Goal: Navigation & Orientation: Find specific page/section

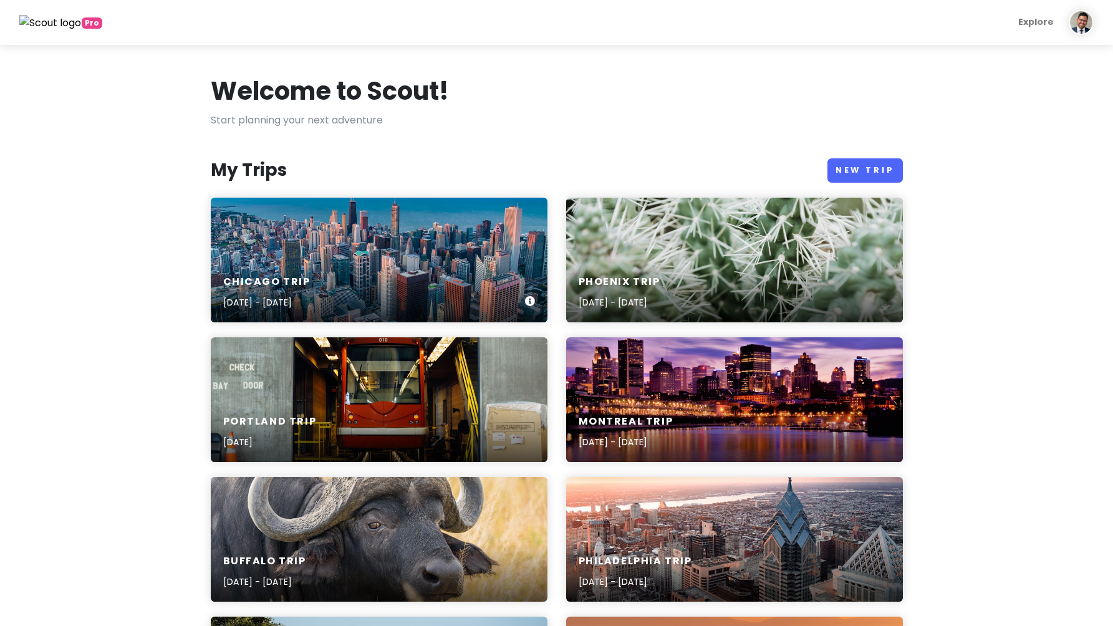
click at [299, 276] on h6 "Chicago Trip" at bounding box center [266, 282] width 87 height 13
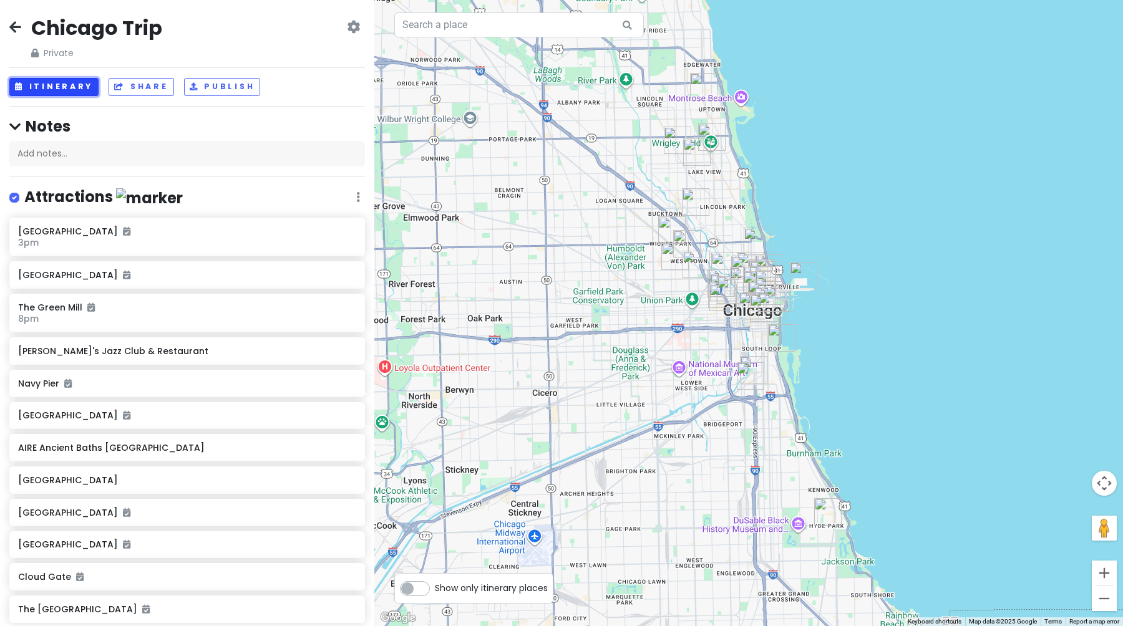
click at [63, 82] on button "Itinerary" at bounding box center [53, 87] width 89 height 18
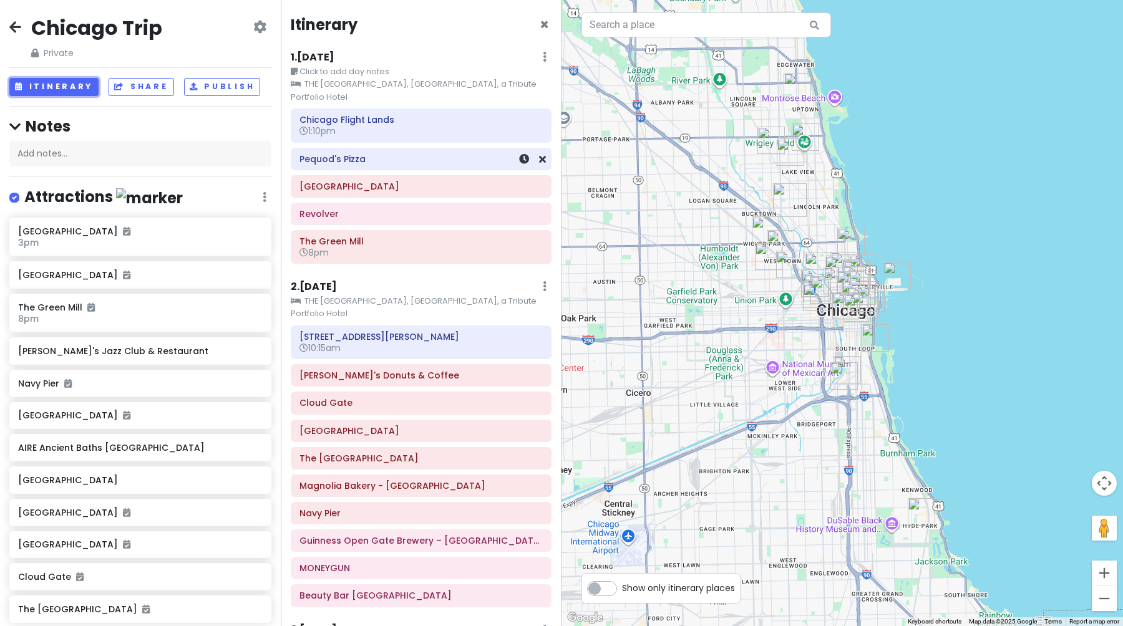
click at [389, 153] on h6 "Pequod's Pizza" at bounding box center [420, 158] width 243 height 11
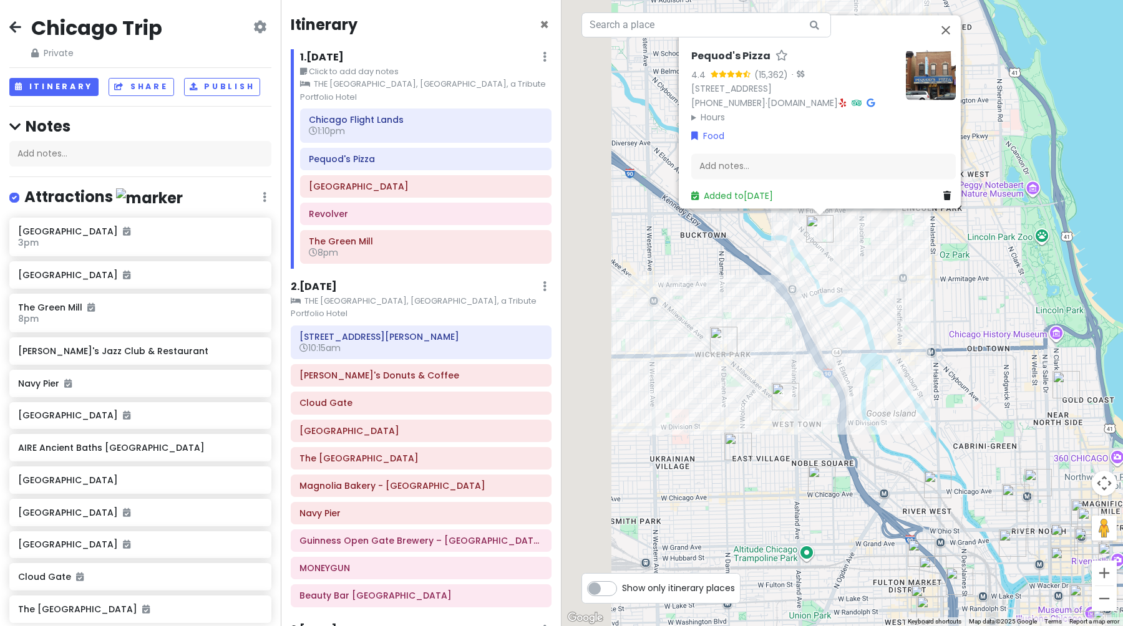
drag, startPoint x: 696, startPoint y: 283, endPoint x: 872, endPoint y: 396, distance: 209.0
click at [875, 397] on div "Pequod's Pizza 4.4 (15,362) · [STREET_ADDRESS] [PHONE_NUMBER] · [DOMAIN_NAME] ·…" at bounding box center [841, 313] width 561 height 626
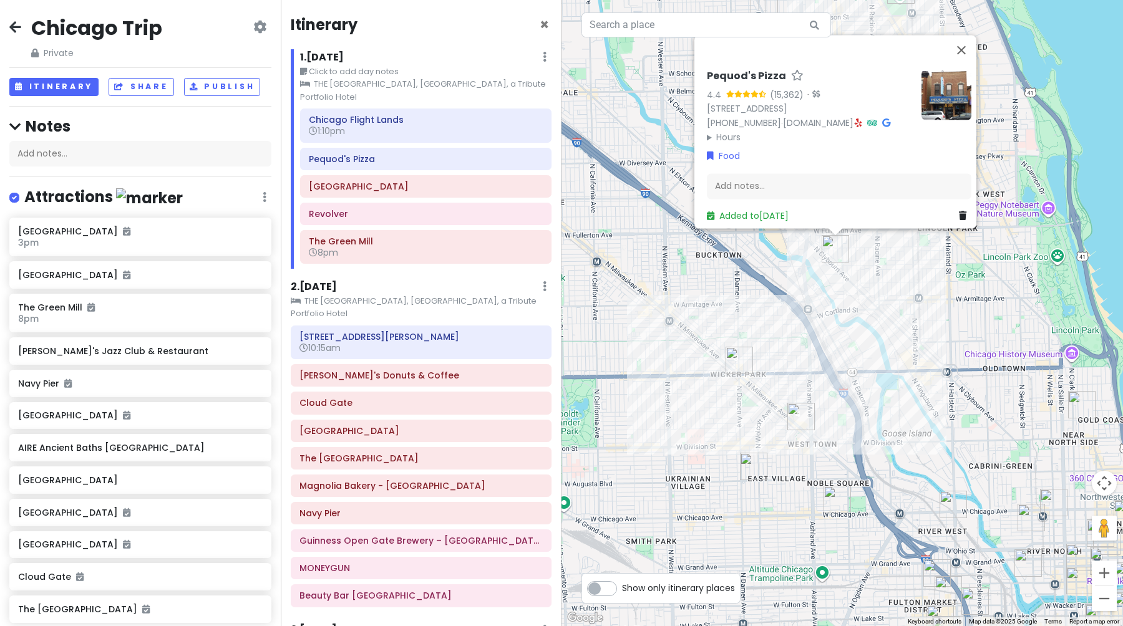
click at [895, 325] on div "Pequod's Pizza 4.4 (15,362) · [STREET_ADDRESS] [PHONE_NUMBER] · [DOMAIN_NAME] ·…" at bounding box center [841, 313] width 561 height 626
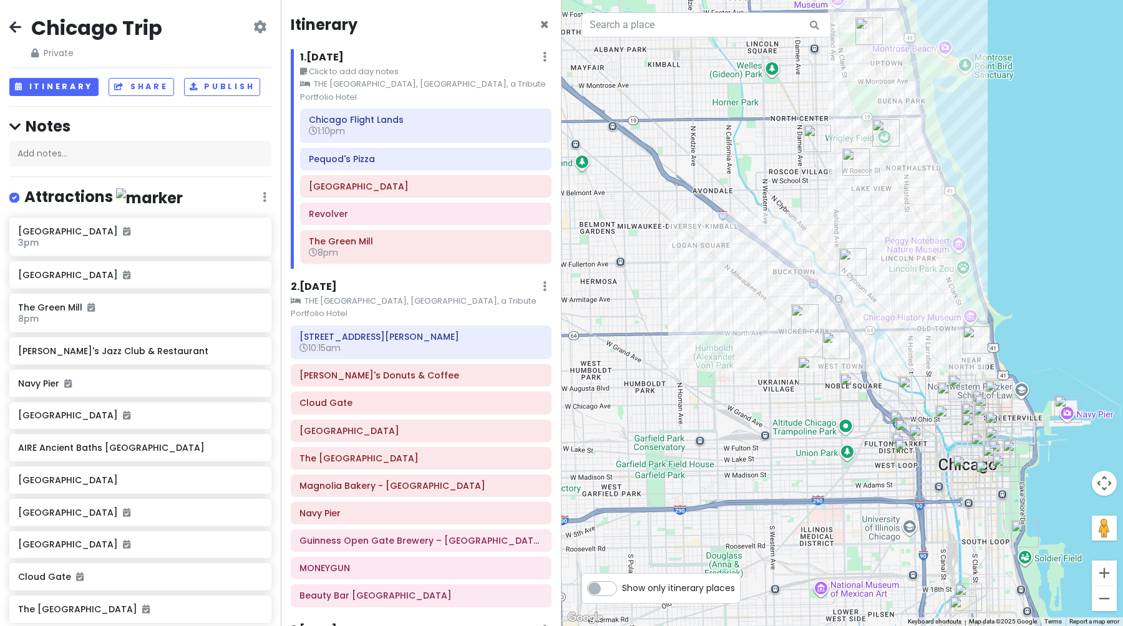
drag, startPoint x: 911, startPoint y: 324, endPoint x: 839, endPoint y: 241, distance: 109.7
click at [839, 241] on div at bounding box center [841, 313] width 561 height 626
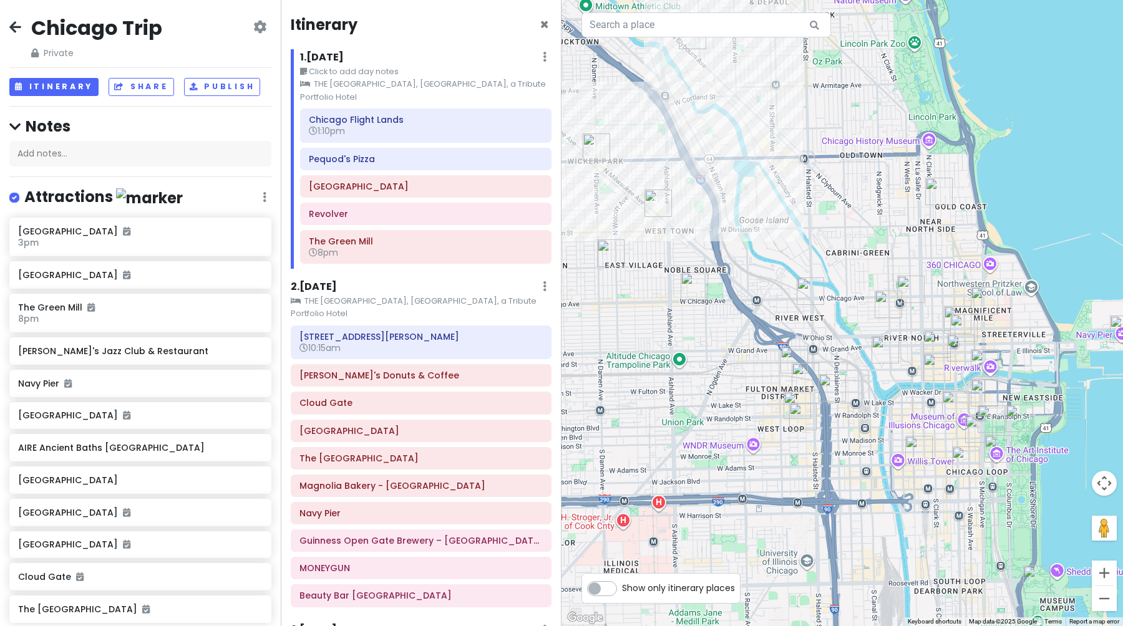
drag, startPoint x: 850, startPoint y: 230, endPoint x: 888, endPoint y: 399, distance: 173.3
click at [888, 399] on div at bounding box center [841, 313] width 561 height 626
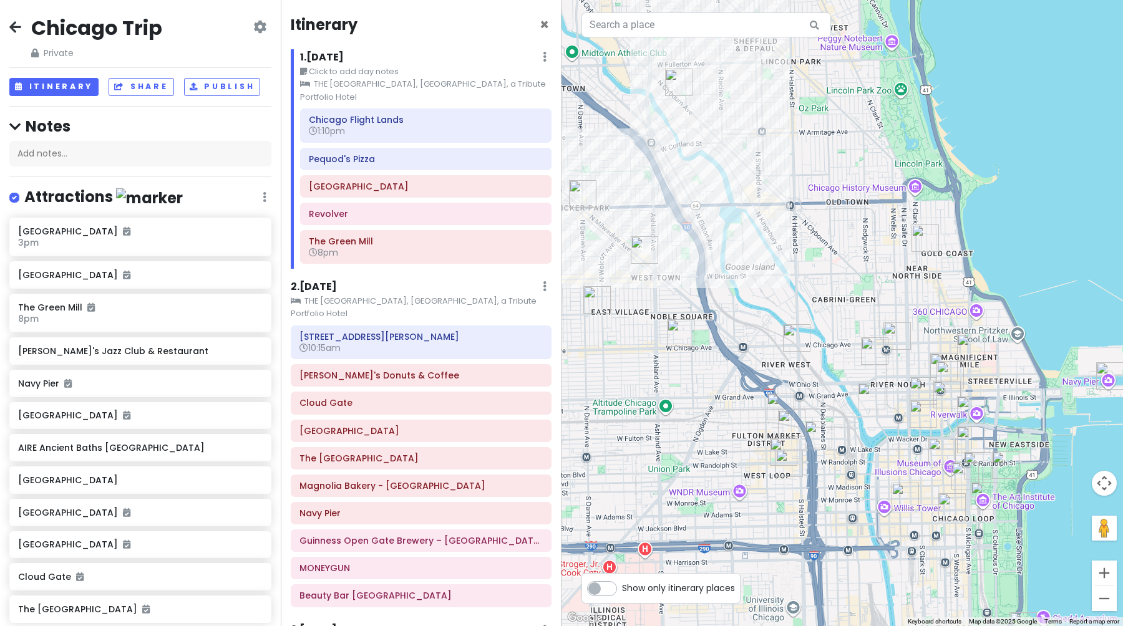
drag, startPoint x: 911, startPoint y: 329, endPoint x: 884, endPoint y: 371, distance: 50.0
click at [884, 371] on div at bounding box center [841, 313] width 561 height 626
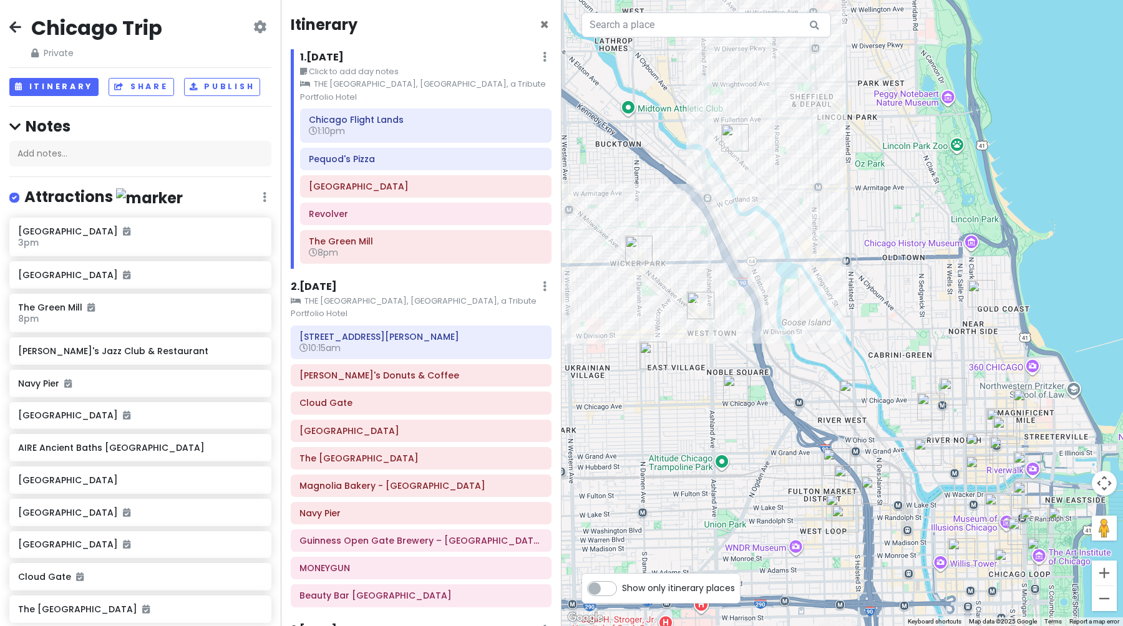
drag, startPoint x: 814, startPoint y: 256, endPoint x: 850, endPoint y: 297, distance: 54.4
click at [850, 298] on div at bounding box center [841, 313] width 561 height 626
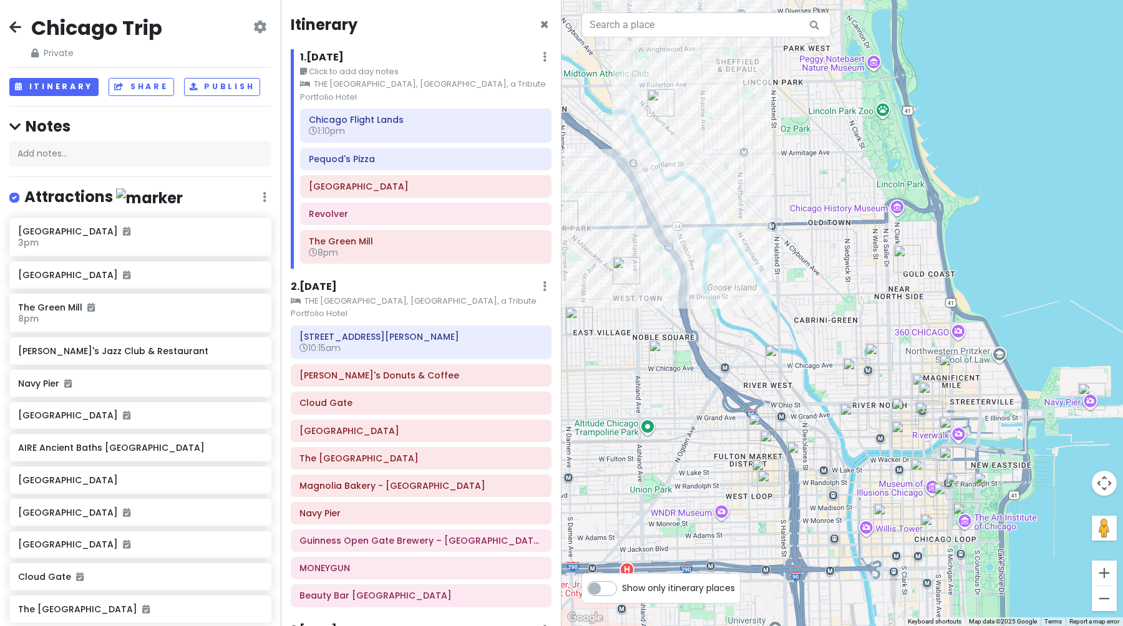
drag, startPoint x: 846, startPoint y: 298, endPoint x: 687, endPoint y: 288, distance: 159.4
click at [686, 289] on div at bounding box center [841, 313] width 561 height 626
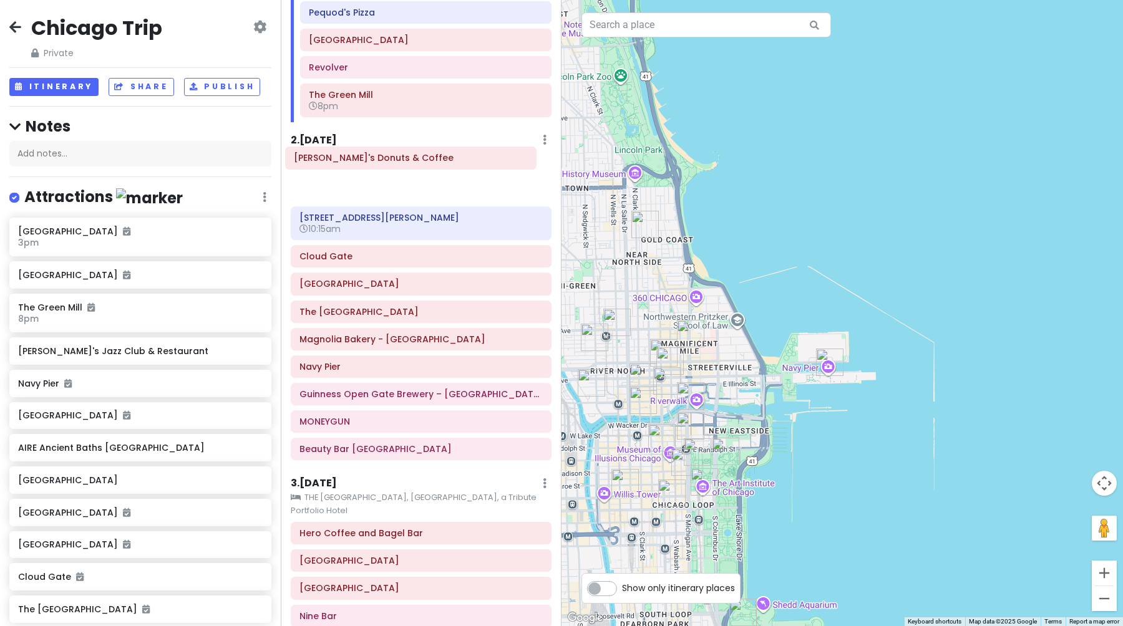
scroll to position [145, 0]
drag, startPoint x: 392, startPoint y: 139, endPoint x: 386, endPoint y: 160, distance: 21.3
click at [386, 181] on div "[STREET_ADDRESS][PERSON_NAME]:15am [PERSON_NAME]'s Donuts & Coffee [GEOGRAPHIC_…" at bounding box center [420, 324] width 279 height 287
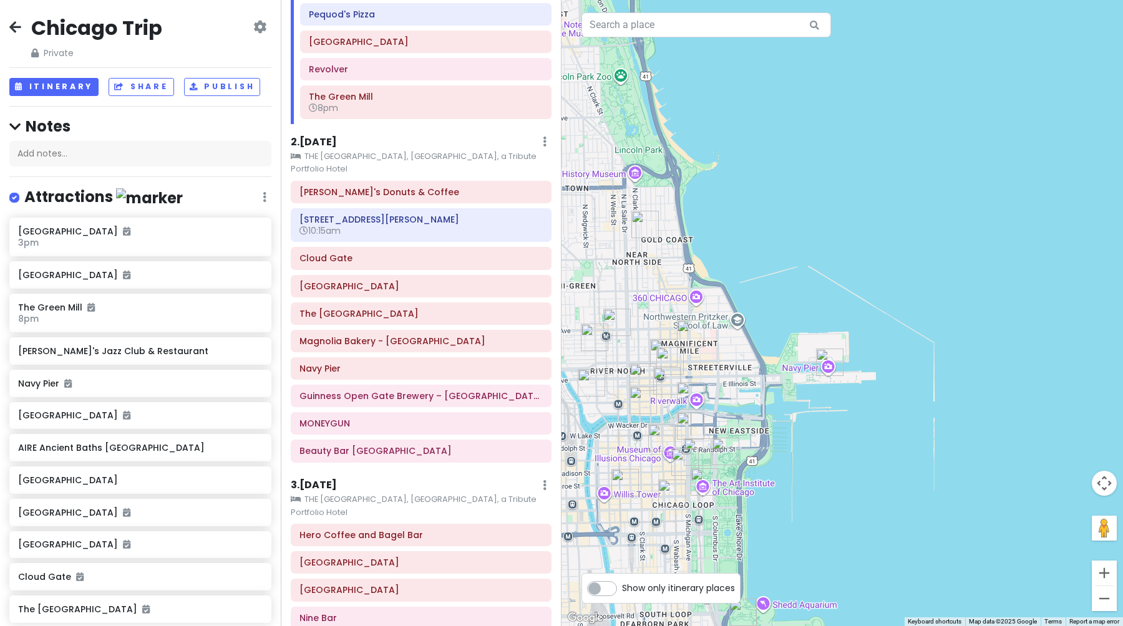
click at [375, 150] on small "THE [GEOGRAPHIC_DATA], [GEOGRAPHIC_DATA], a Tribute Portfolio Hotel" at bounding box center [421, 163] width 261 height 26
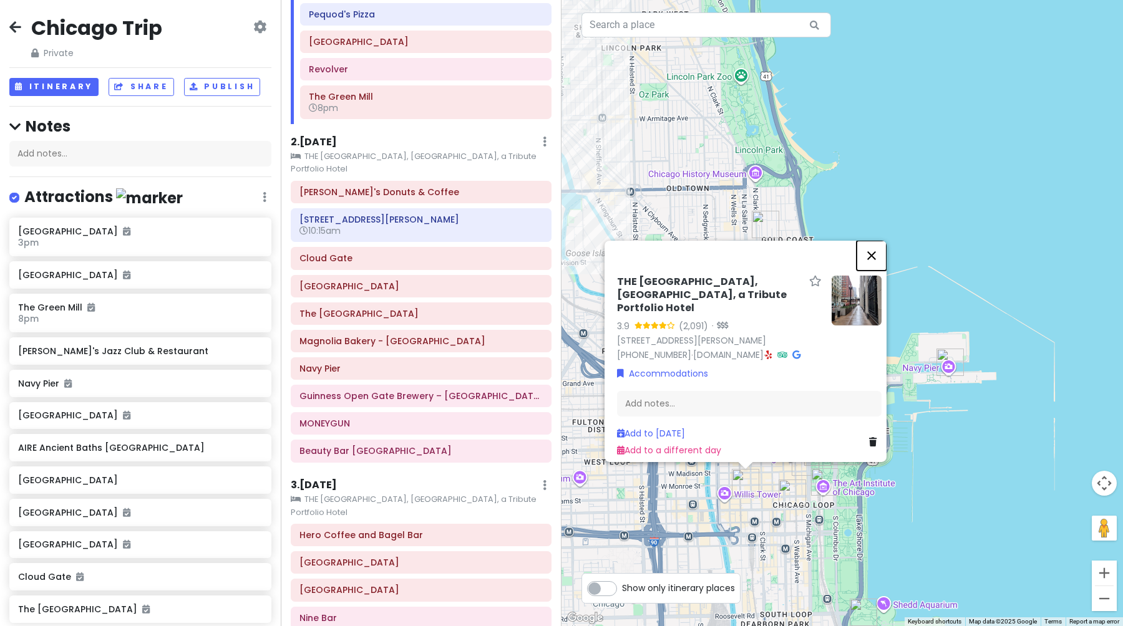
click at [878, 268] on button "Close" at bounding box center [871, 256] width 30 height 30
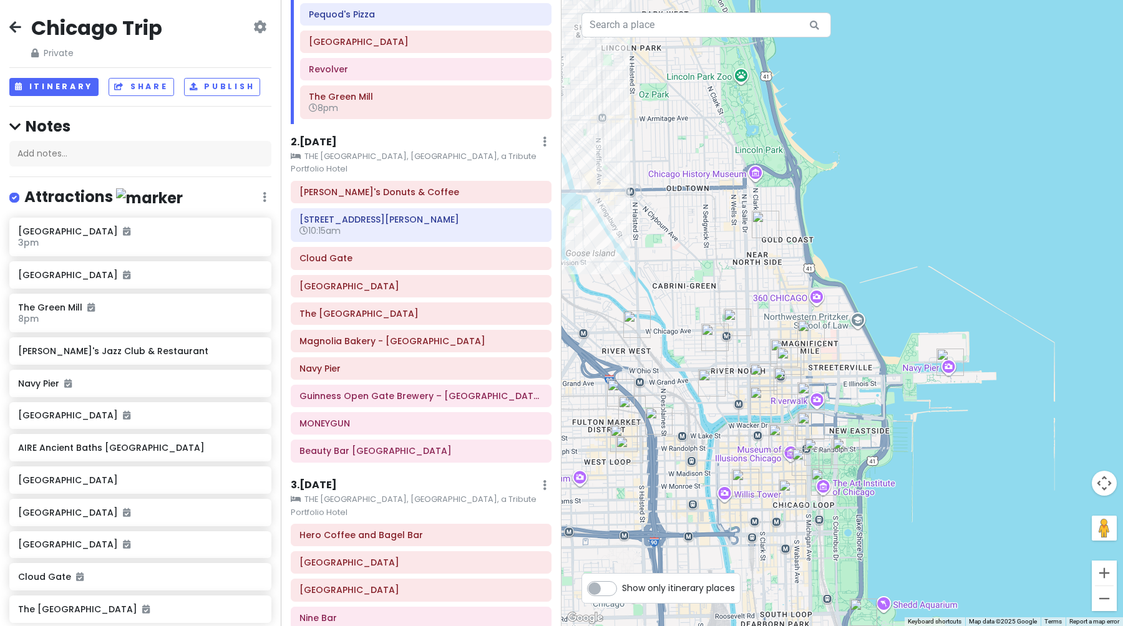
click at [334, 136] on h6 "2 . [DATE]" at bounding box center [314, 142] width 46 height 13
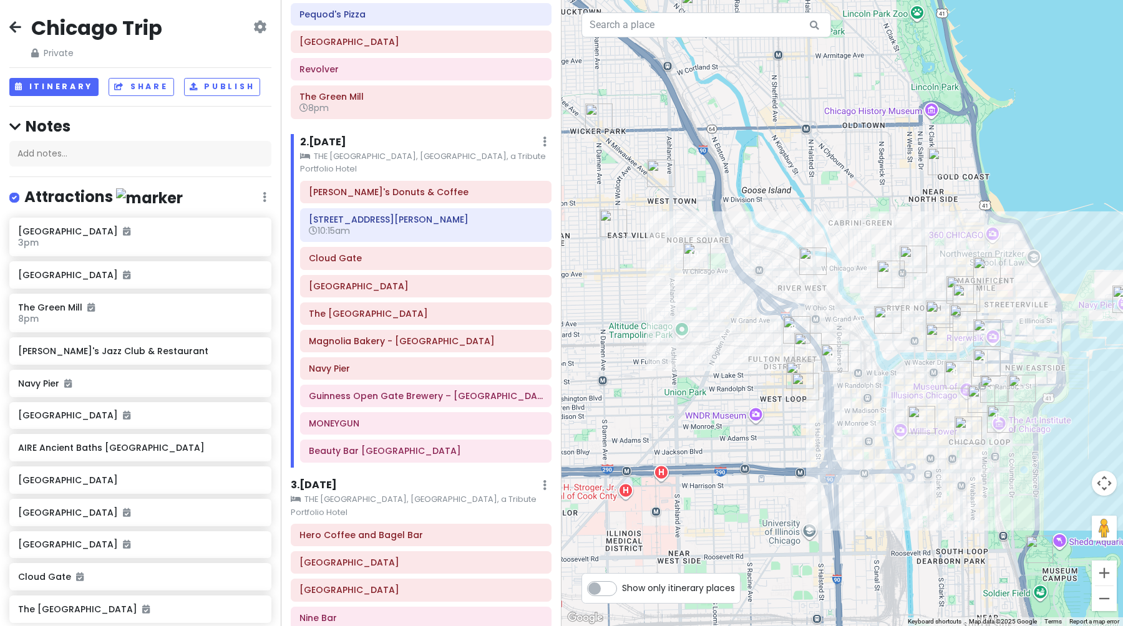
drag, startPoint x: 623, startPoint y: 384, endPoint x: 950, endPoint y: 382, distance: 327.5
click at [950, 382] on div at bounding box center [841, 313] width 561 height 626
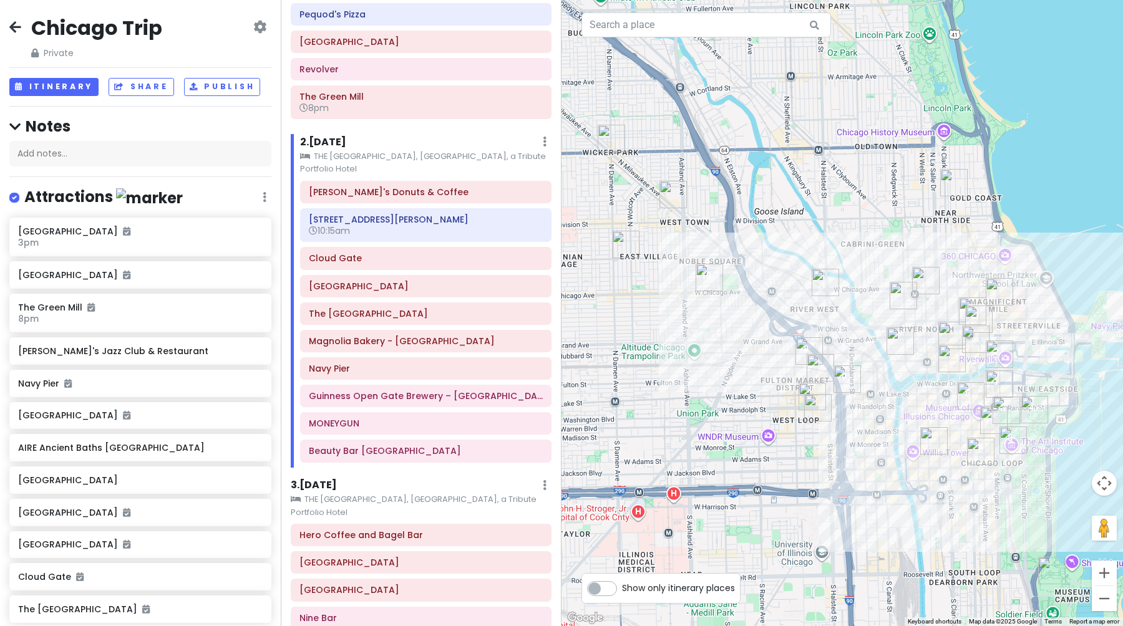
drag, startPoint x: 842, startPoint y: 381, endPoint x: 839, endPoint y: 413, distance: 32.0
click at [839, 413] on div at bounding box center [841, 313] width 561 height 626
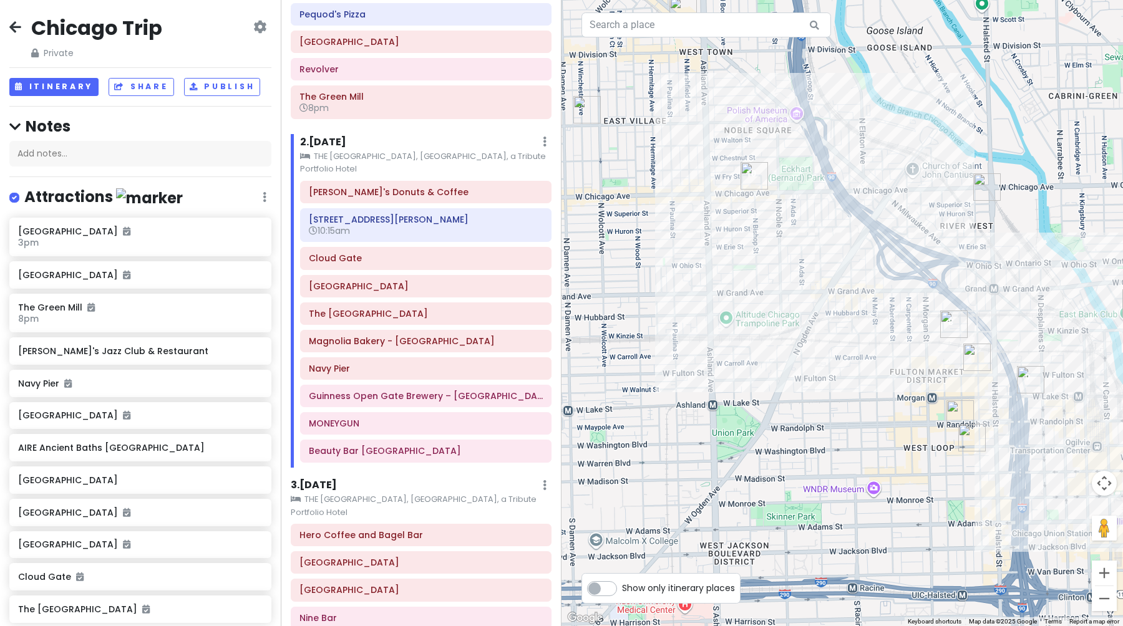
drag, startPoint x: 697, startPoint y: 361, endPoint x: 885, endPoint y: 360, distance: 187.8
click at [885, 360] on div at bounding box center [841, 313] width 561 height 626
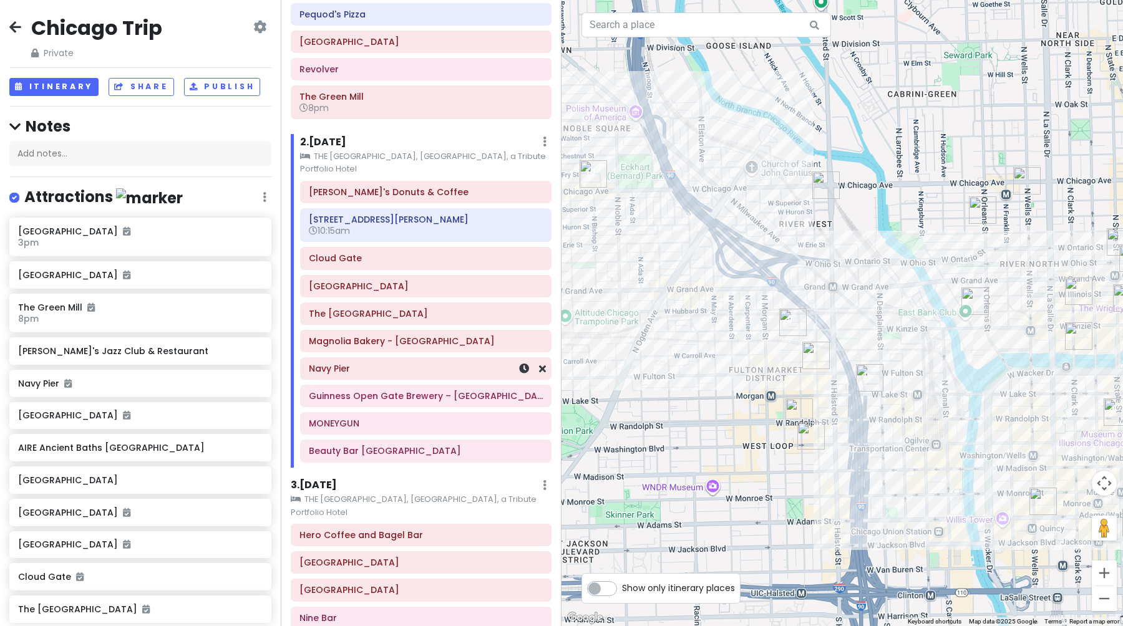
drag, startPoint x: 583, startPoint y: 334, endPoint x: 485, endPoint y: 334, distance: 98.6
click at [485, 334] on div "Chicago Trip Private Change Dates Make a Copy Delete Trip Give Feedback 💡 Suppo…" at bounding box center [561, 313] width 1123 height 626
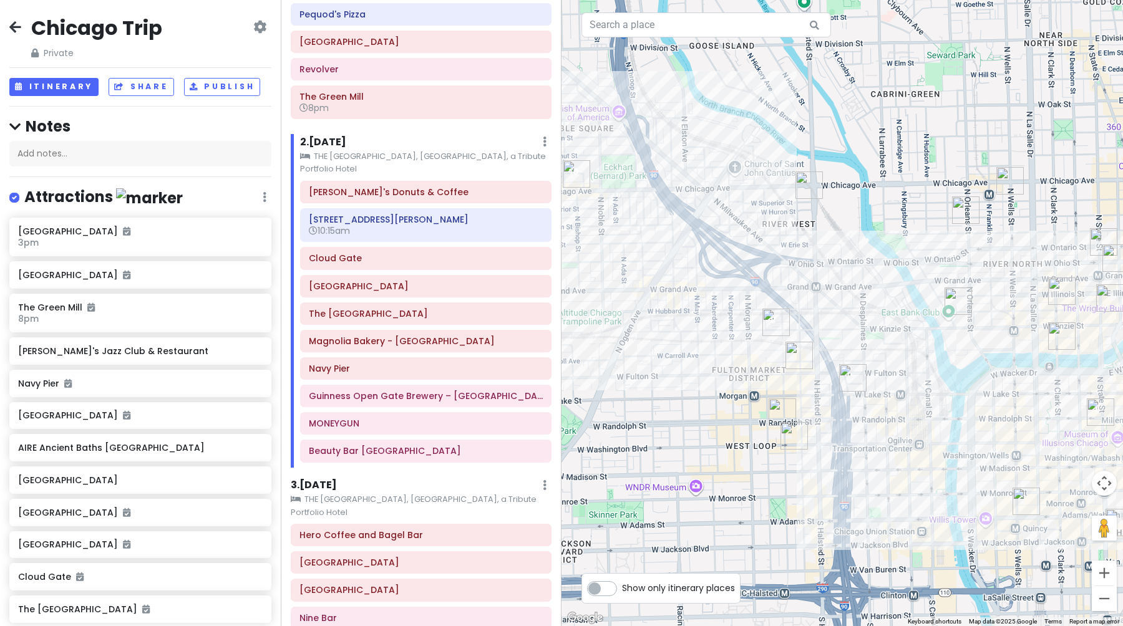
click at [804, 185] on img "AIRE Ancient Baths Chicago" at bounding box center [808, 185] width 27 height 27
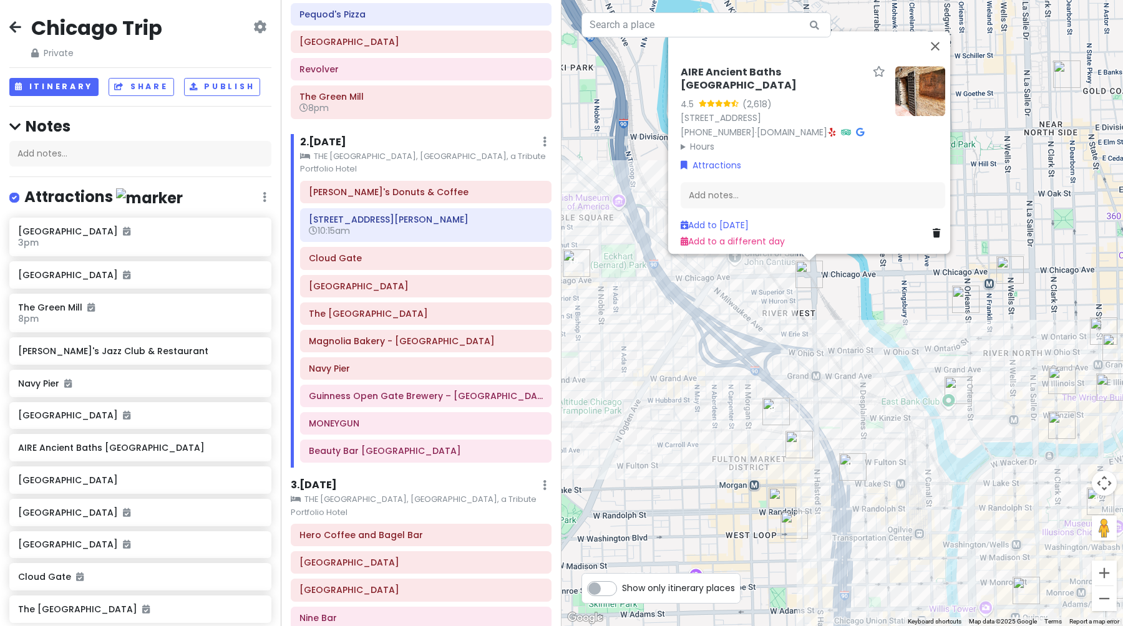
click at [684, 140] on summary "Hours" at bounding box center [783, 147] width 205 height 14
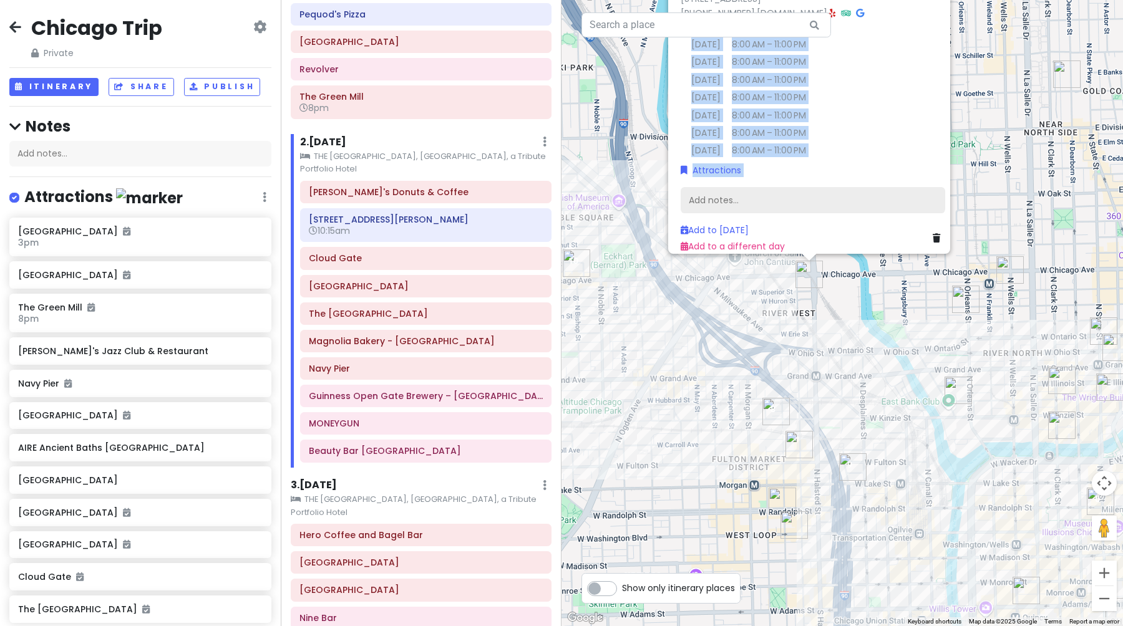
drag, startPoint x: 863, startPoint y: 121, endPoint x: 861, endPoint y: 180, distance: 58.6
click at [861, 180] on div "AIRE Ancient Baths [GEOGRAPHIC_DATA] 4.5 (2,618) [STREET_ADDRESS] [PHONE_NUMBER…" at bounding box center [813, 98] width 274 height 312
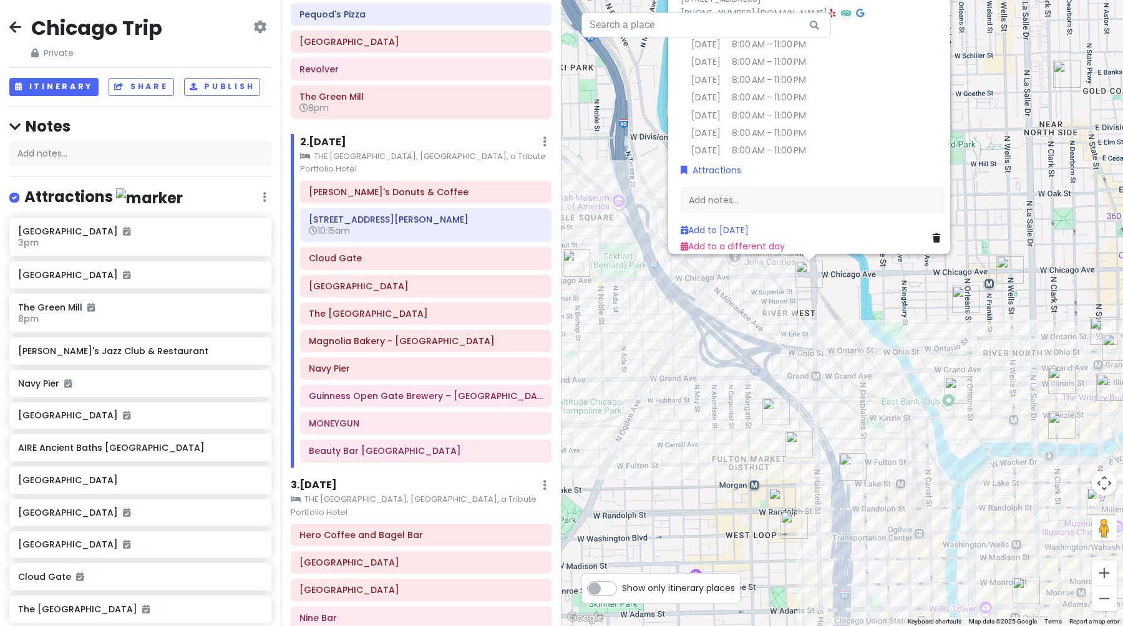
click at [763, 128] on tbody "[DATE] 8:00 AM – 11:00 PM [DATE] 8:00 AM – 11:00 PM [DATE] 8:00 AM – 11:00 PM […" at bounding box center [744, 96] width 126 height 124
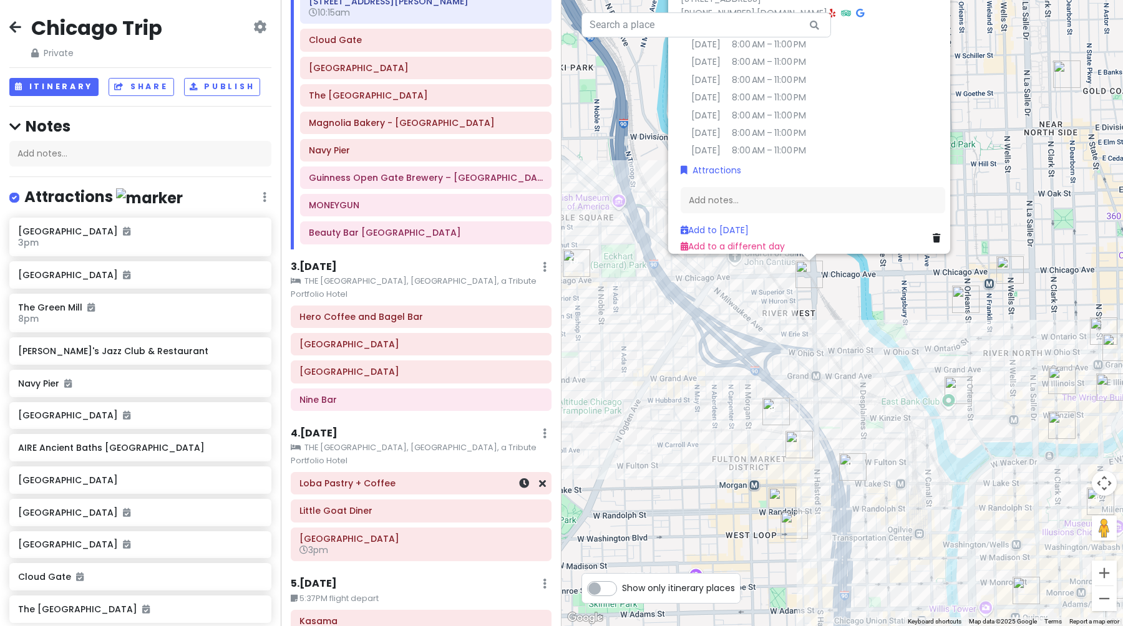
scroll to position [228, 0]
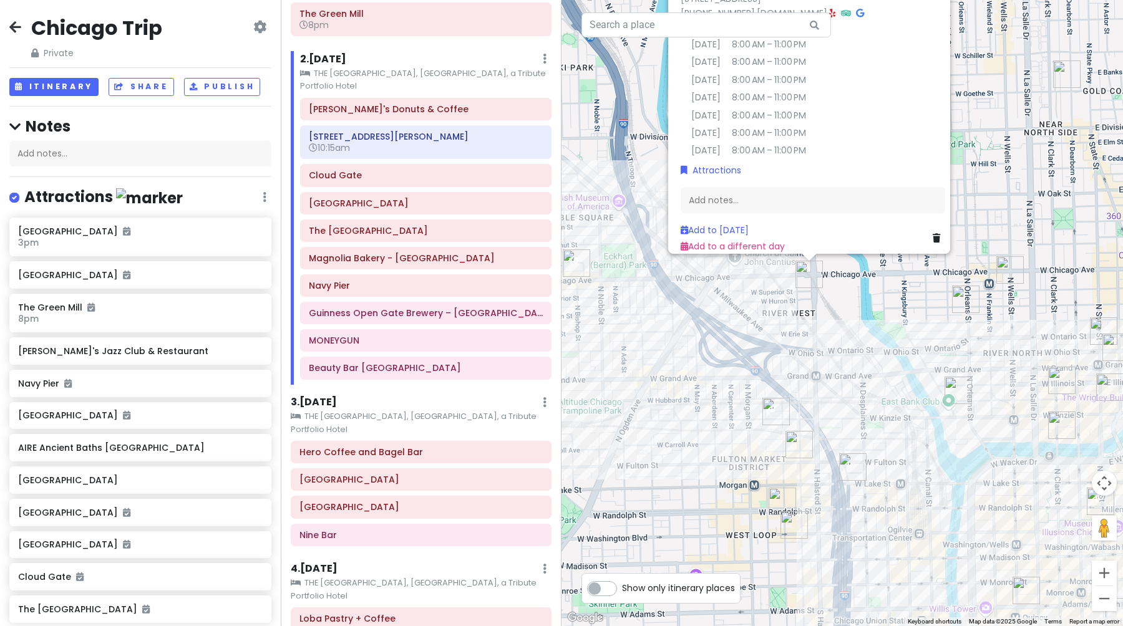
click at [848, 326] on div "AIRE Ancient Baths [GEOGRAPHIC_DATA] 4.5 (2,618) [STREET_ADDRESS] [PHONE_NUMBER…" at bounding box center [841, 313] width 561 height 626
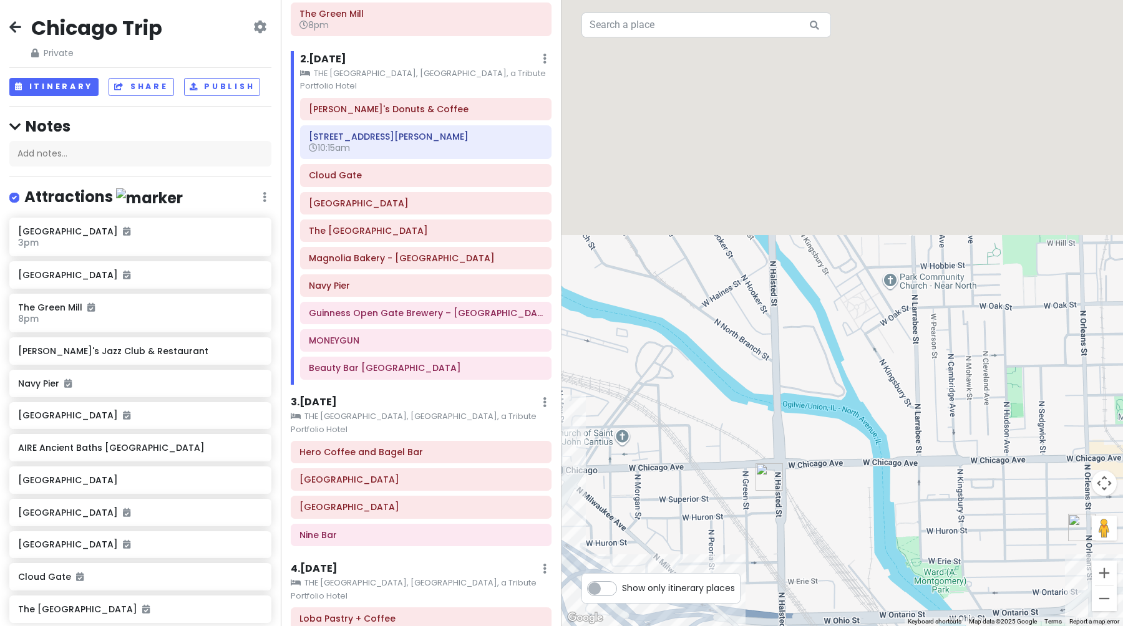
drag, startPoint x: 851, startPoint y: 314, endPoint x: 854, endPoint y: 579, distance: 265.7
click at [854, 579] on div at bounding box center [841, 313] width 561 height 626
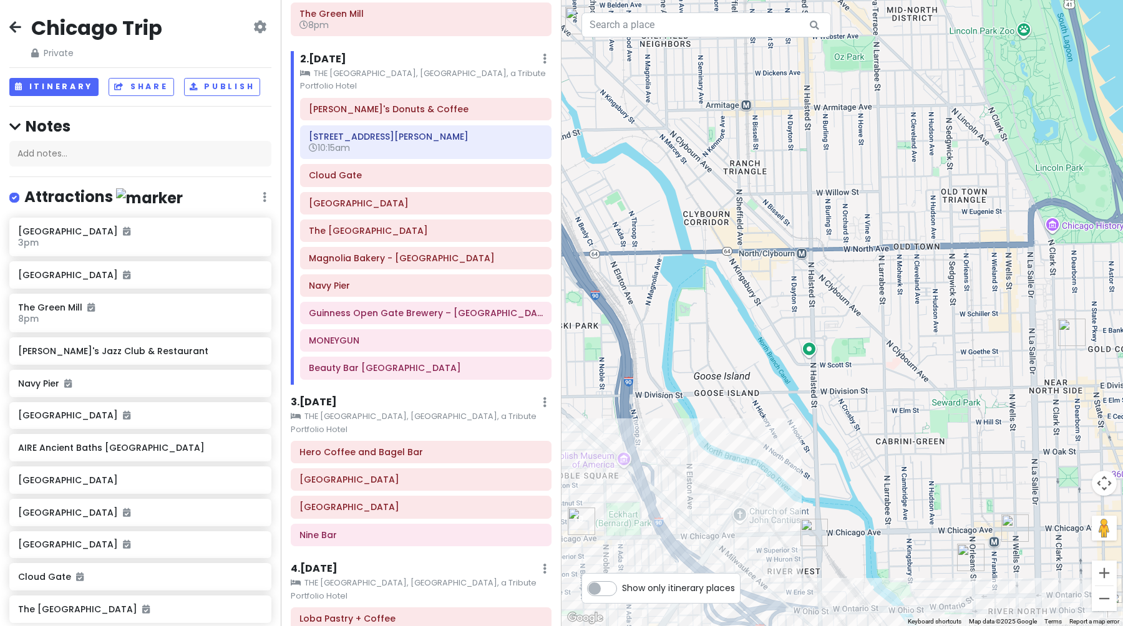
click at [809, 536] on img "AIRE Ancient Baths Chicago" at bounding box center [813, 532] width 27 height 27
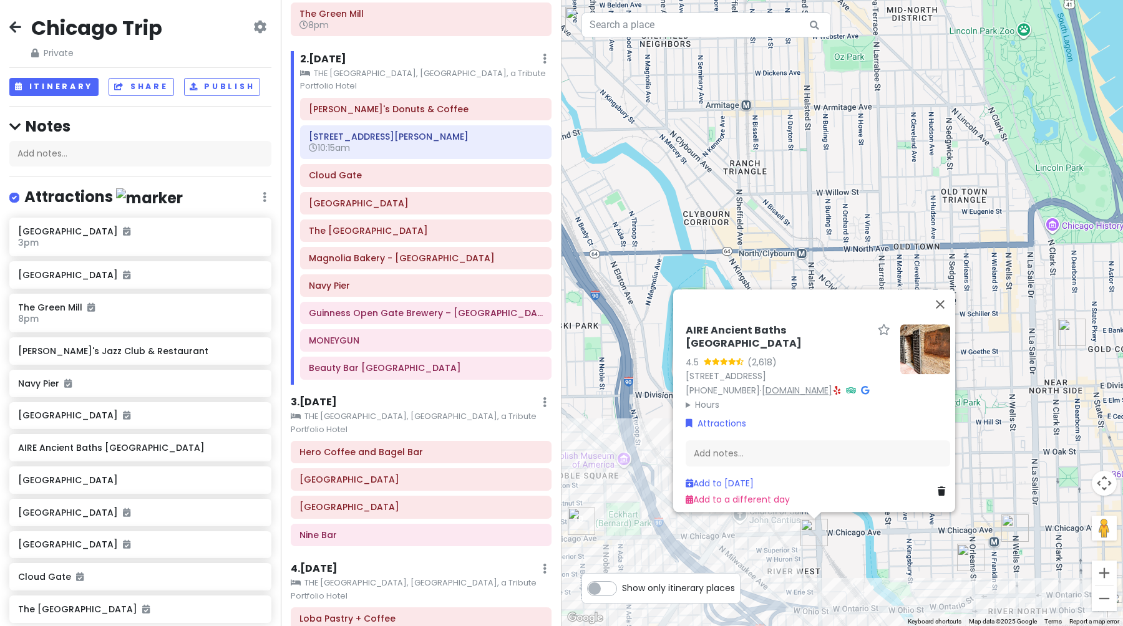
click at [762, 384] on link "[DOMAIN_NAME]" at bounding box center [797, 390] width 70 height 12
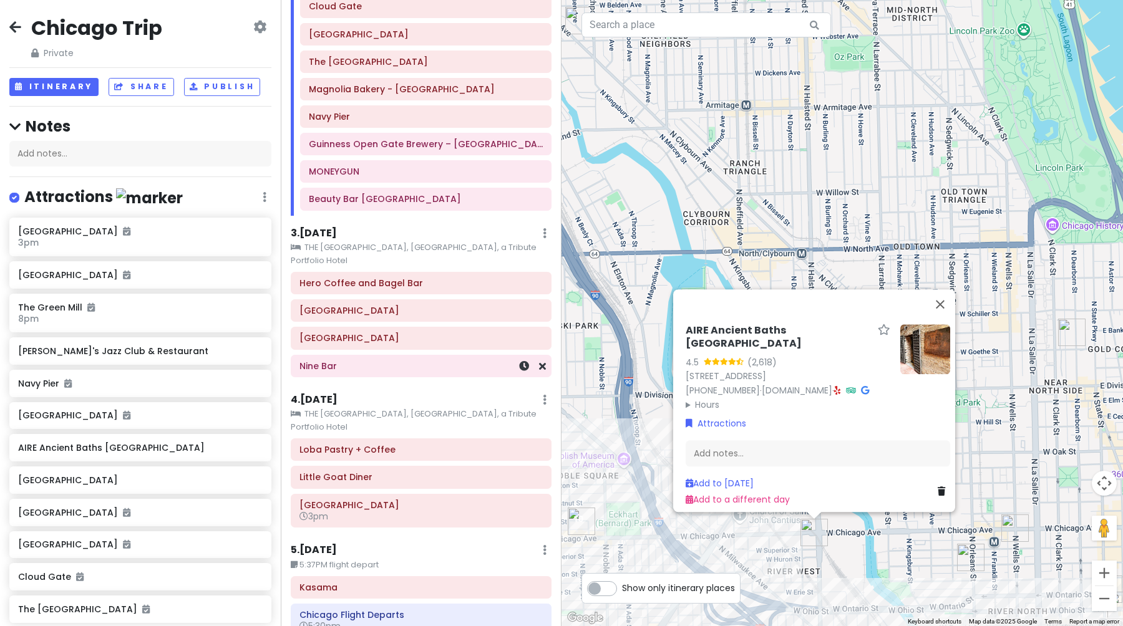
scroll to position [404, 0]
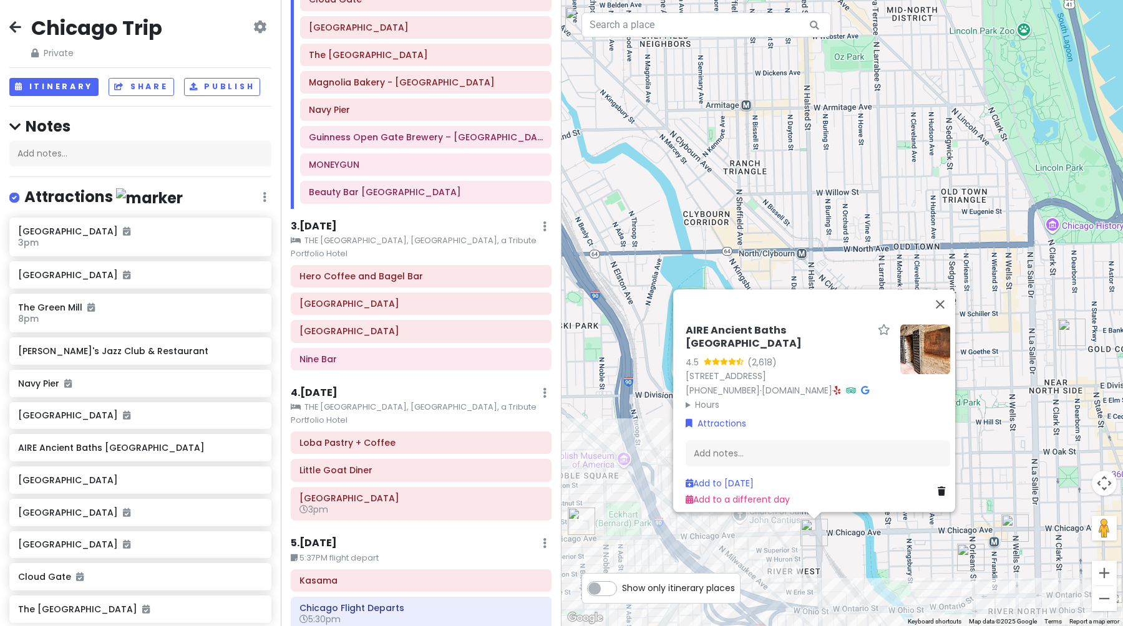
click at [697, 398] on summary "Hours" at bounding box center [788, 405] width 205 height 14
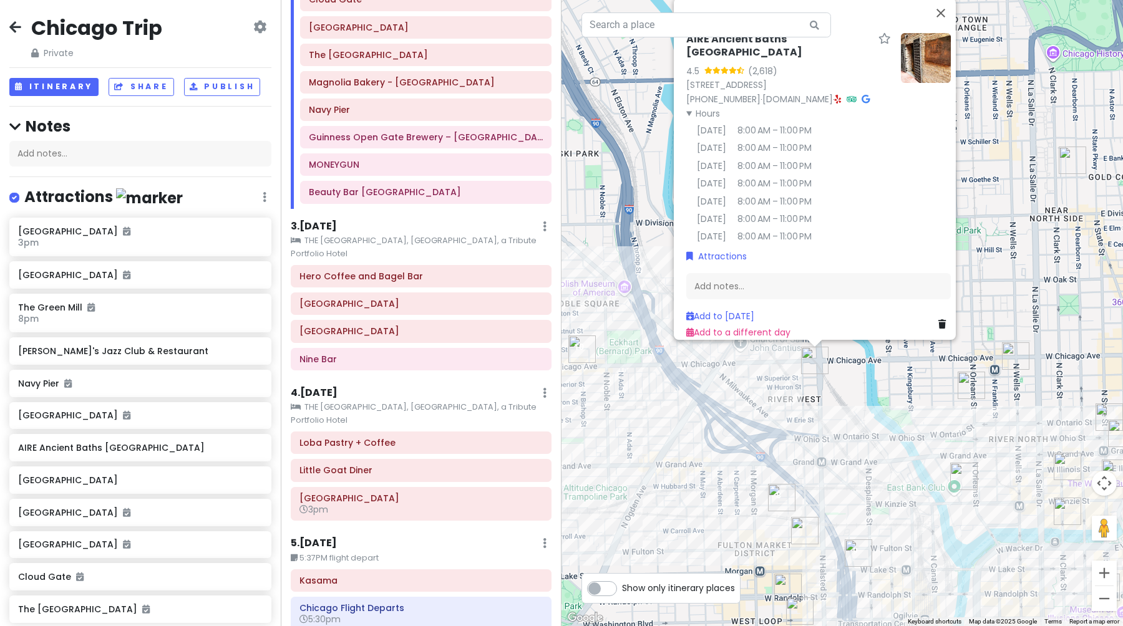
drag, startPoint x: 878, startPoint y: 571, endPoint x: 876, endPoint y: 378, distance: 193.4
click at [876, 378] on div "AIRE Ancient Baths [GEOGRAPHIC_DATA] 4.5 (2,618) [STREET_ADDRESS] [PHONE_NUMBER…" at bounding box center [841, 313] width 561 height 626
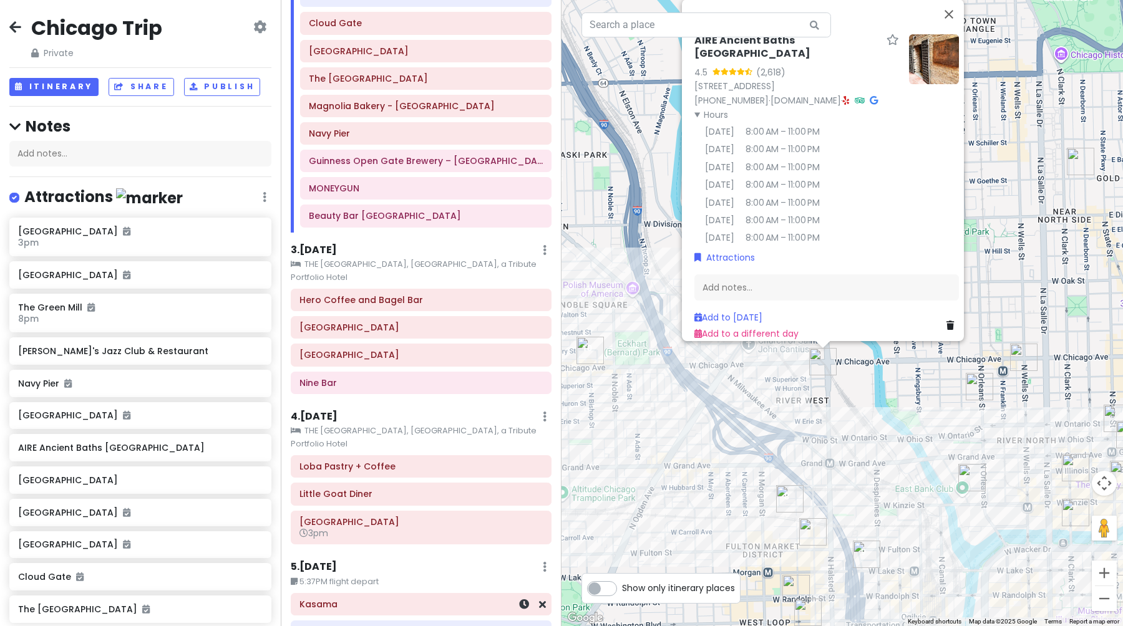
scroll to position [382, 0]
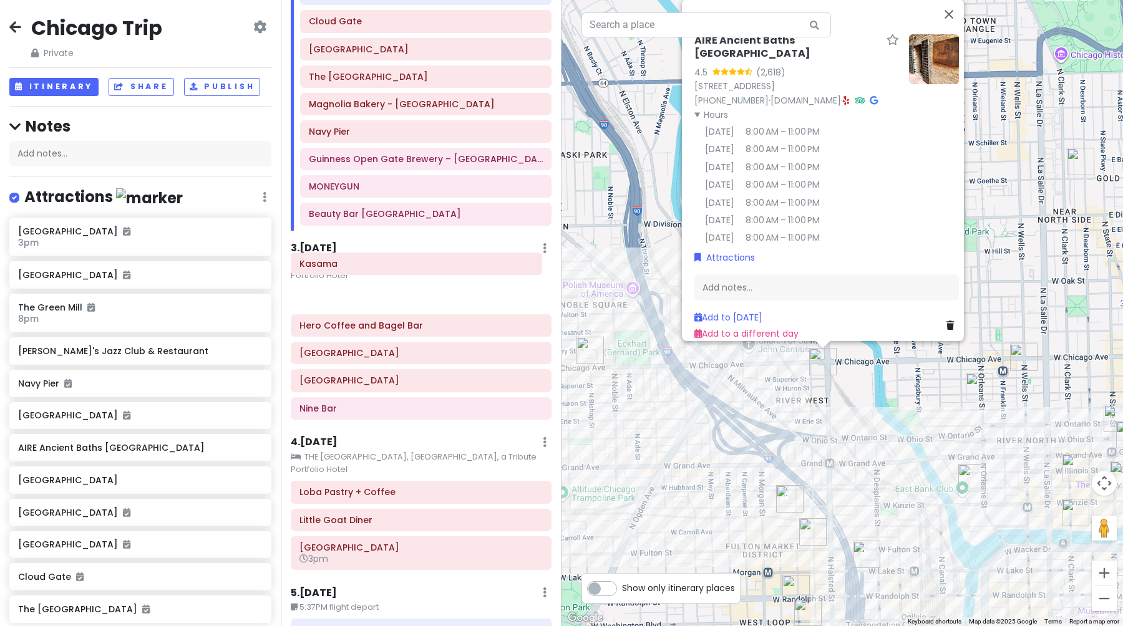
drag, startPoint x: 334, startPoint y: 560, endPoint x: 334, endPoint y: 269, distance: 290.1
click at [334, 269] on div "Itinerary × 1 . [DATE] Edit Day Notes Clear Lodging Delete Day Click to add day…" at bounding box center [421, 313] width 281 height 626
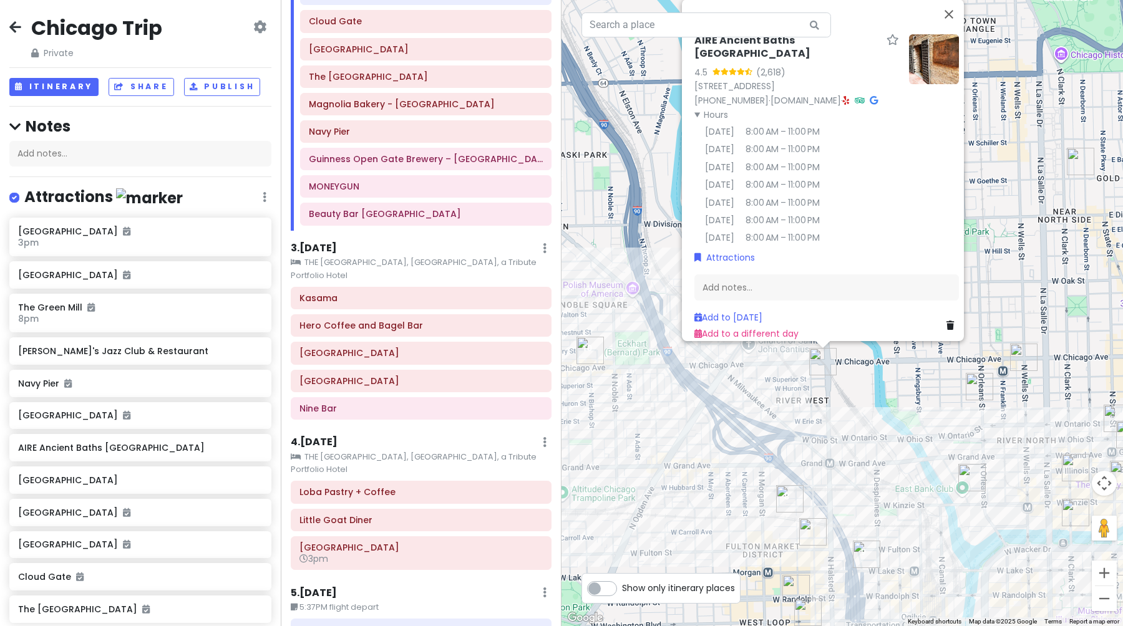
scroll to position [404, 0]
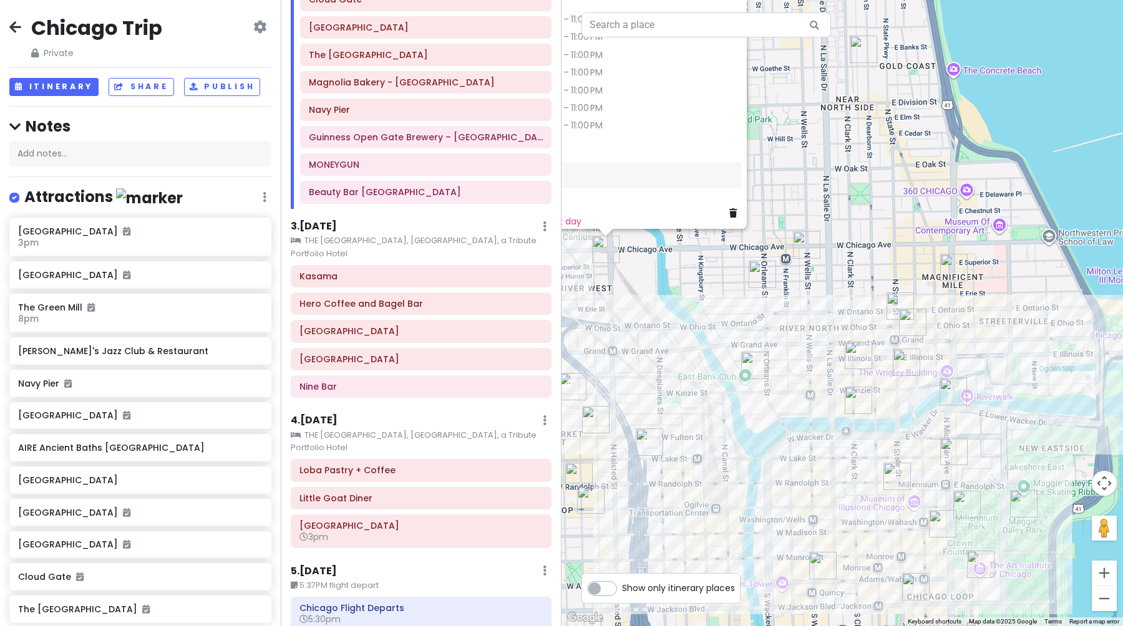
drag, startPoint x: 940, startPoint y: 459, endPoint x: 739, endPoint y: 357, distance: 225.4
click at [740, 357] on div "To navigate, press the arrow keys. AIRE Ancient Baths [GEOGRAPHIC_DATA] 4.5 (2,…" at bounding box center [841, 313] width 561 height 626
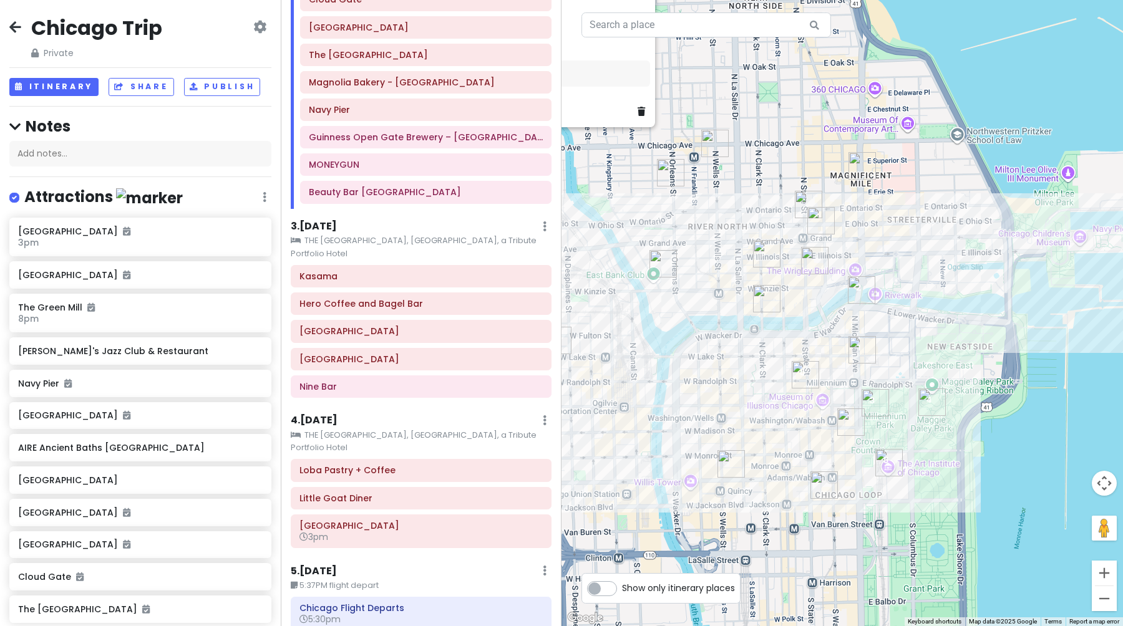
drag, startPoint x: 780, startPoint y: 437, endPoint x: 716, endPoint y: 358, distance: 101.5
click at [716, 358] on div "To navigate, press the arrow keys. AIRE Ancient Baths [GEOGRAPHIC_DATA] 4.5 (2,…" at bounding box center [841, 313] width 561 height 626
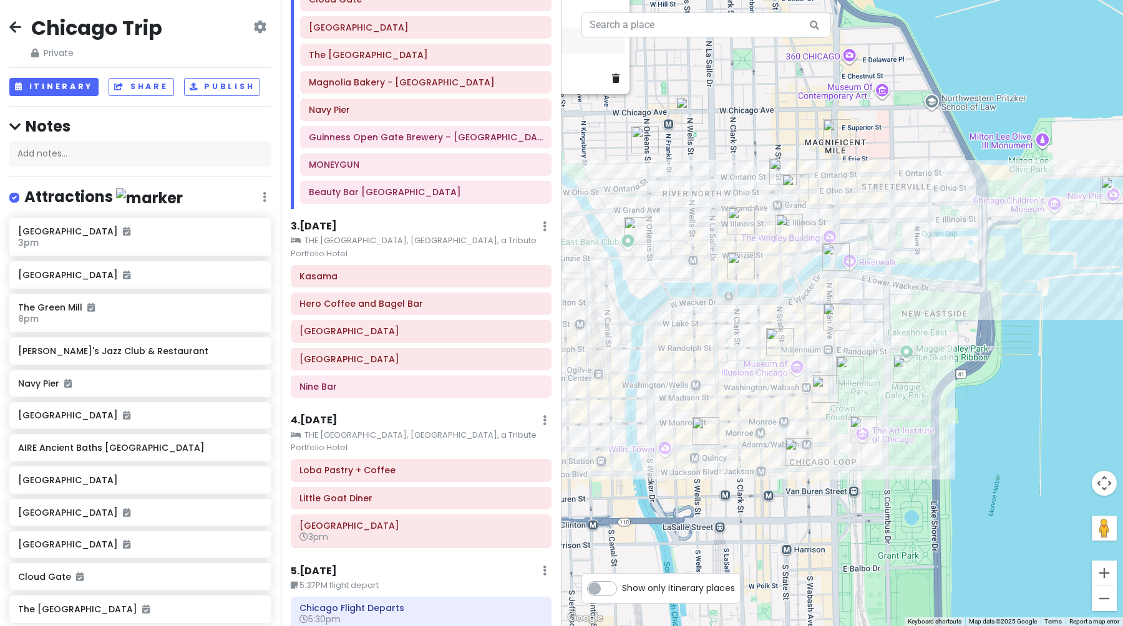
click at [744, 264] on img "Pizzeria Portofino" at bounding box center [740, 265] width 27 height 27
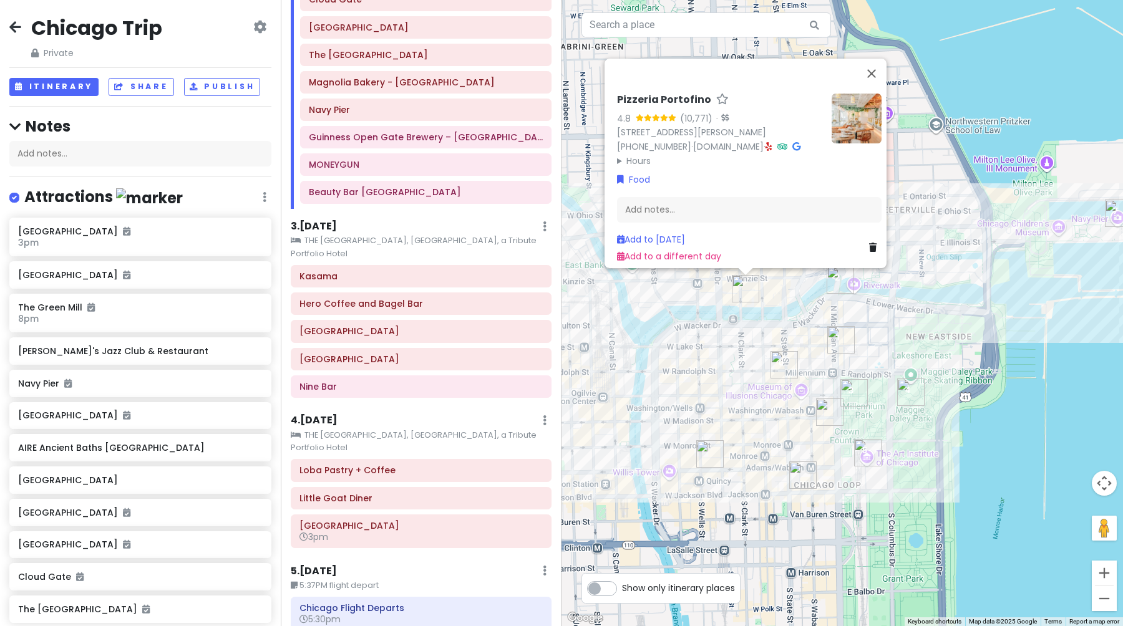
click at [737, 374] on div "Pizzeria Portofino 4.8 (10,771) · [STREET_ADDRESS][PERSON_NAME] [PHONE_NUMBER] …" at bounding box center [841, 313] width 561 height 626
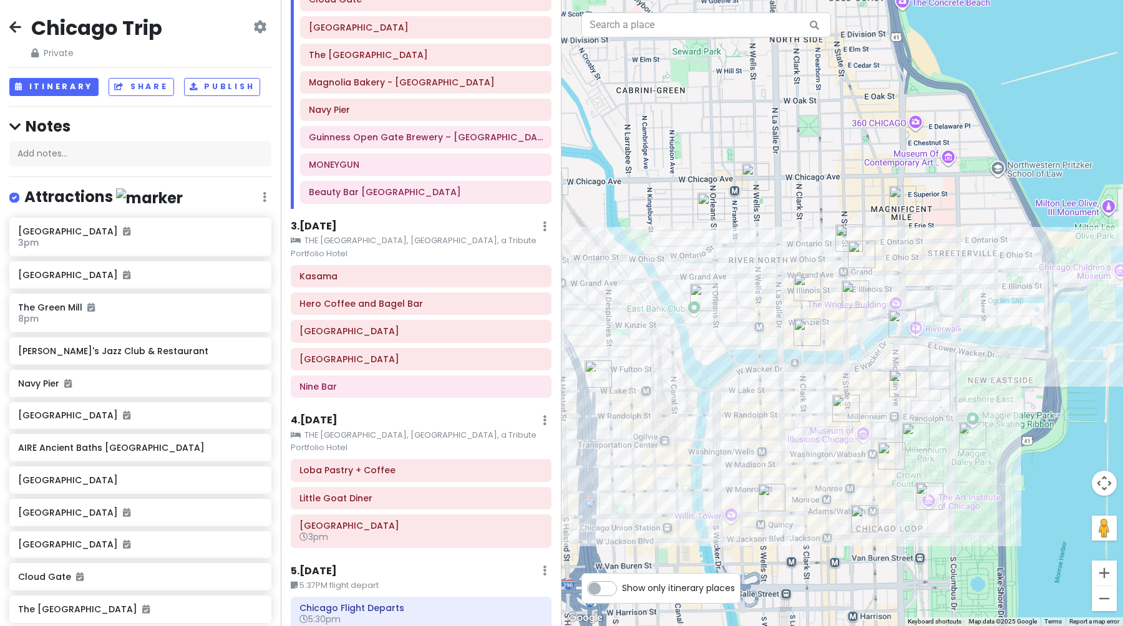
drag, startPoint x: 802, startPoint y: 472, endPoint x: 802, endPoint y: 412, distance: 59.9
click at [802, 412] on div at bounding box center [841, 313] width 561 height 626
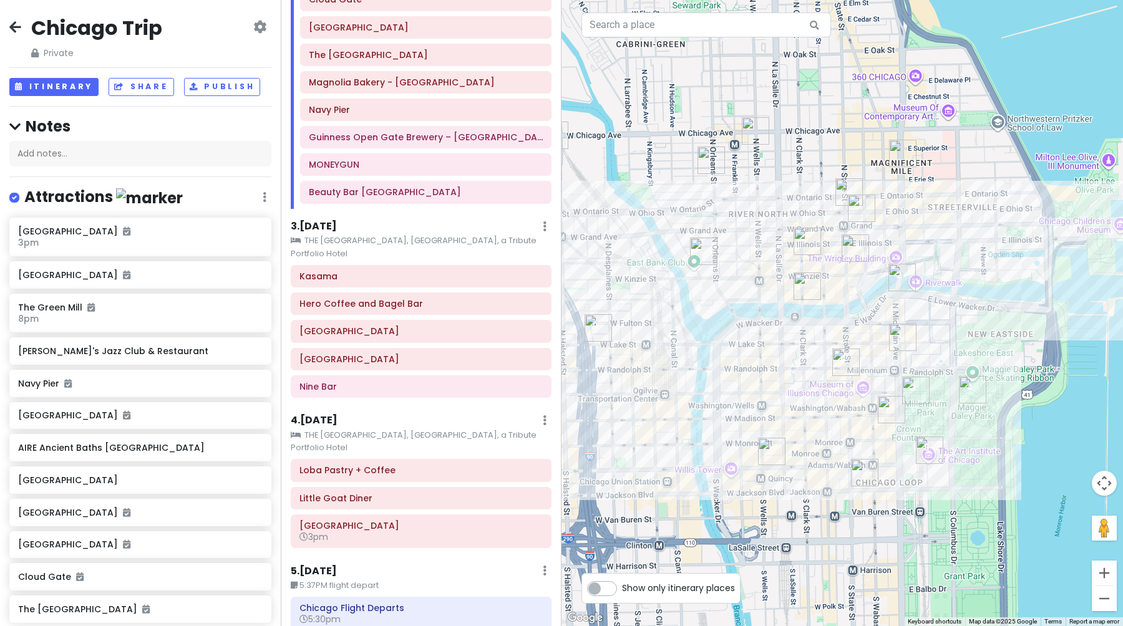
drag, startPoint x: 808, startPoint y: 462, endPoint x: 808, endPoint y: 380, distance: 81.7
click at [808, 380] on div at bounding box center [841, 313] width 561 height 626
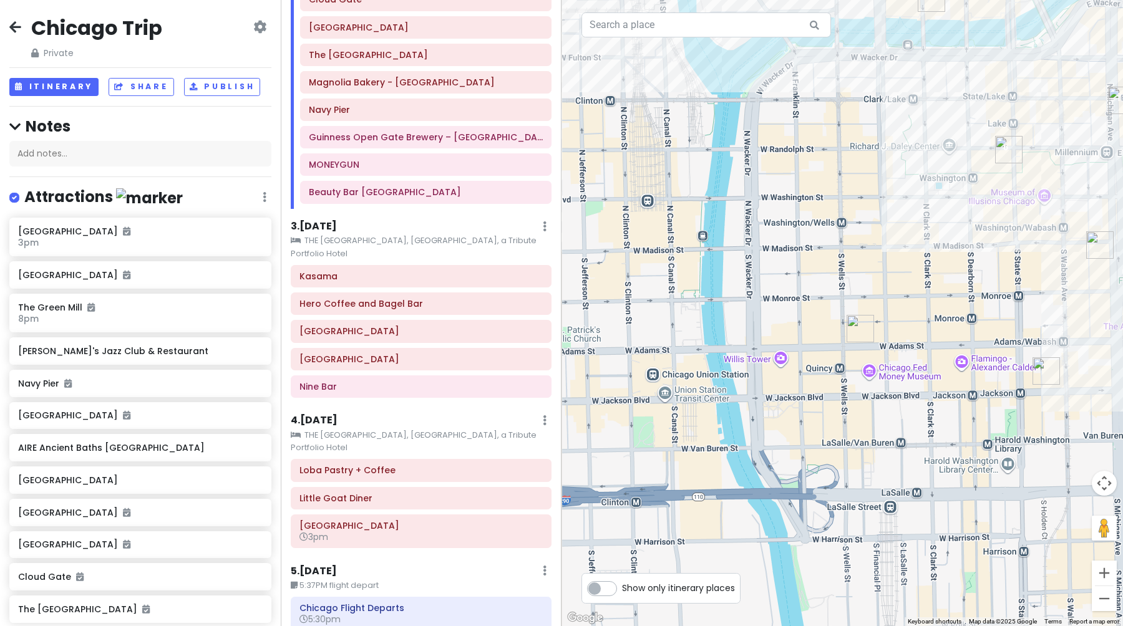
drag, startPoint x: 768, startPoint y: 353, endPoint x: 916, endPoint y: 353, distance: 147.8
click at [916, 353] on div at bounding box center [841, 313] width 561 height 626
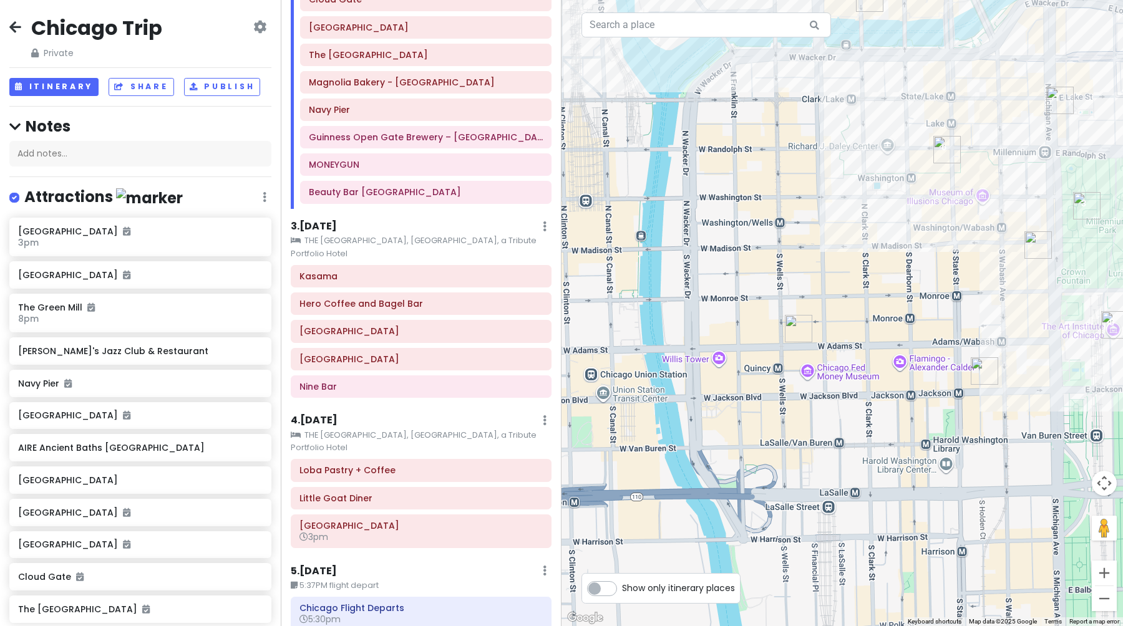
drag, startPoint x: 924, startPoint y: 334, endPoint x: 856, endPoint y: 334, distance: 67.4
click at [856, 334] on div at bounding box center [841, 313] width 561 height 626
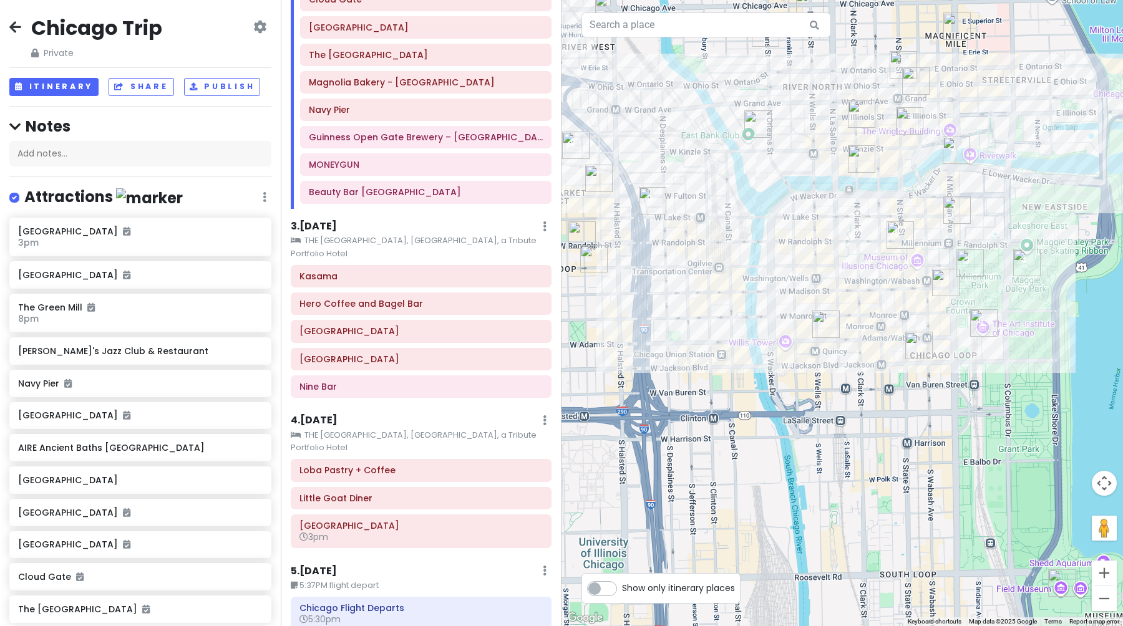
click at [921, 347] on img "Hero Coffee and Bagel Bar" at bounding box center [918, 345] width 27 height 27
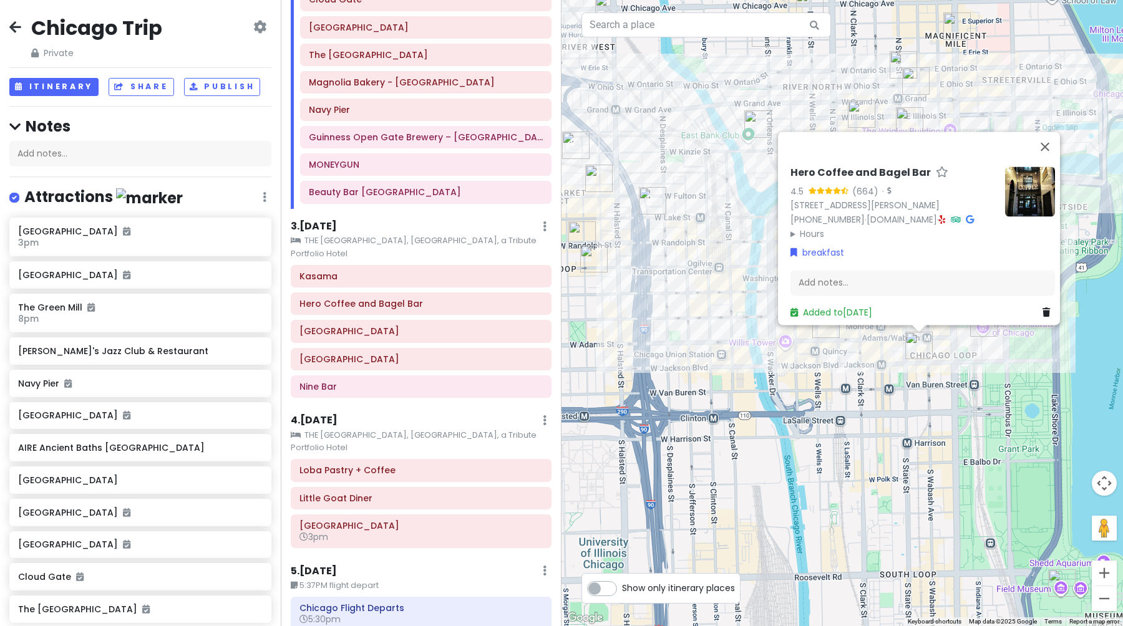
click at [899, 383] on div "Hero Coffee and Bagel Bar 4.5 (664) · [STREET_ADDRESS][PERSON_NAME] [PHONE_NUMB…" at bounding box center [841, 313] width 561 height 626
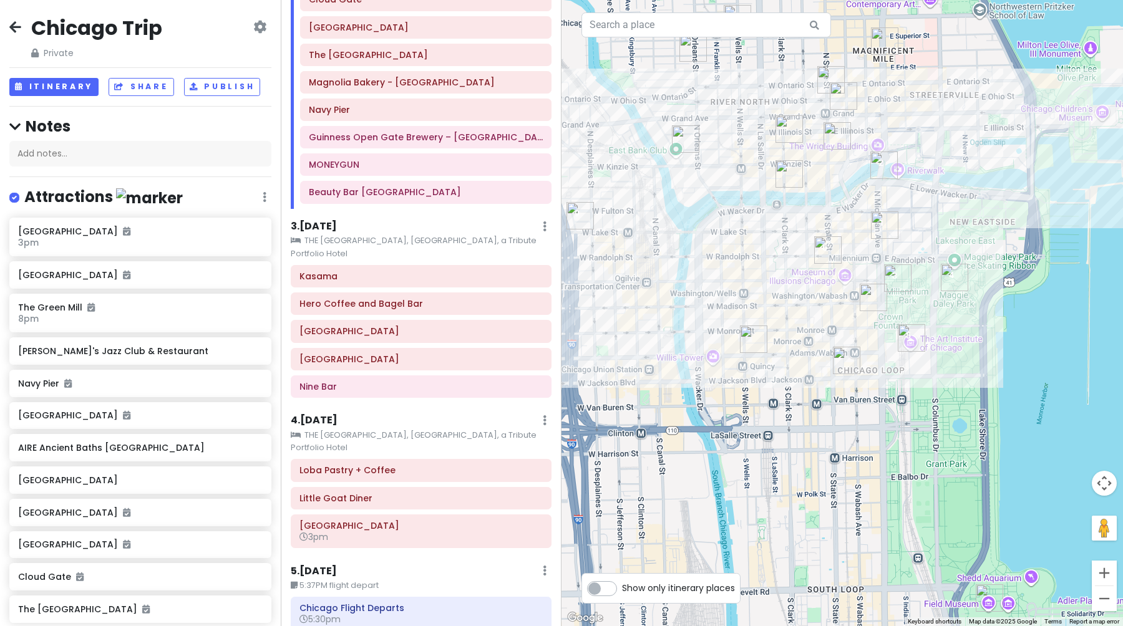
drag, startPoint x: 845, startPoint y: 372, endPoint x: 787, endPoint y: 388, distance: 59.6
click at [787, 388] on div at bounding box center [841, 313] width 561 height 626
drag, startPoint x: 774, startPoint y: 291, endPoint x: 890, endPoint y: 359, distance: 134.8
click at [890, 359] on div at bounding box center [841, 313] width 561 height 626
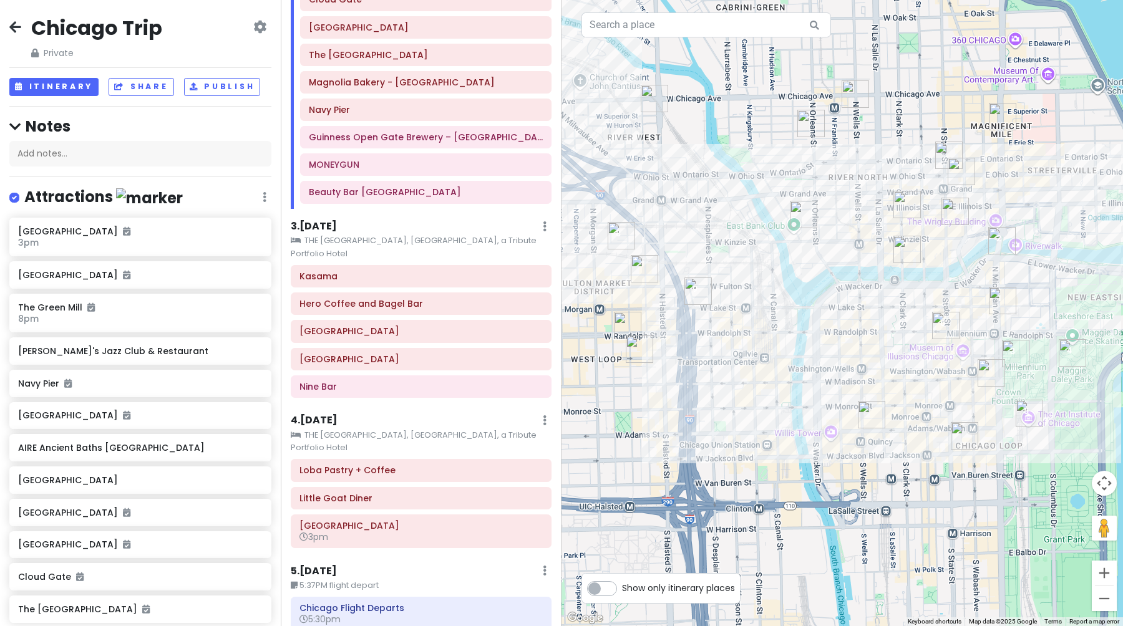
click at [898, 253] on img "Pizzeria Portofino" at bounding box center [906, 249] width 27 height 27
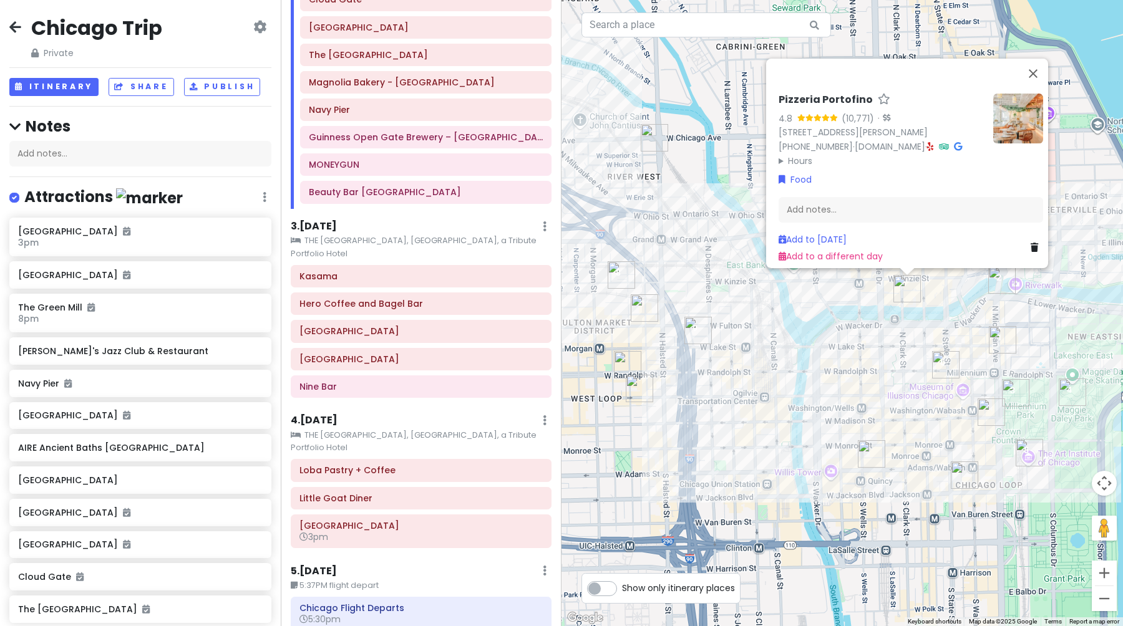
click at [853, 345] on div "Pizzeria Portofino 4.8 (10,771) · [STREET_ADDRESS][PERSON_NAME] [PHONE_NUMBER] …" at bounding box center [841, 313] width 561 height 626
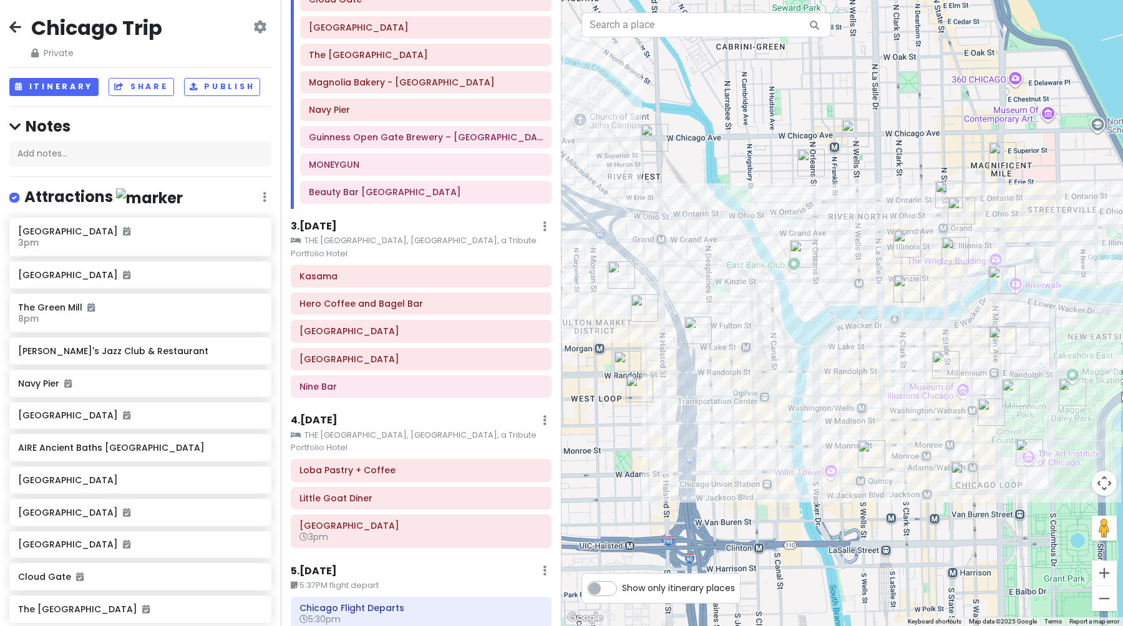
click at [793, 250] on img "The Bassment - Chicago" at bounding box center [803, 253] width 27 height 27
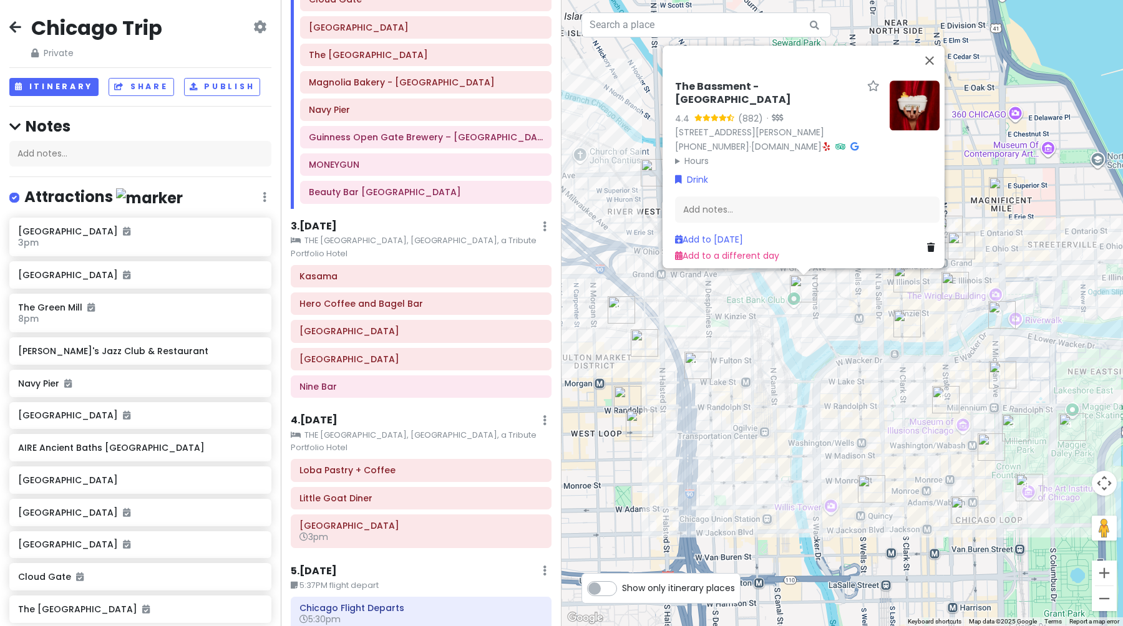
click at [780, 361] on div "The Bassment - [GEOGRAPHIC_DATA] 4.4 (882) · [STREET_ADDRESS][PERSON_NAME] [PHO…" at bounding box center [841, 313] width 561 height 626
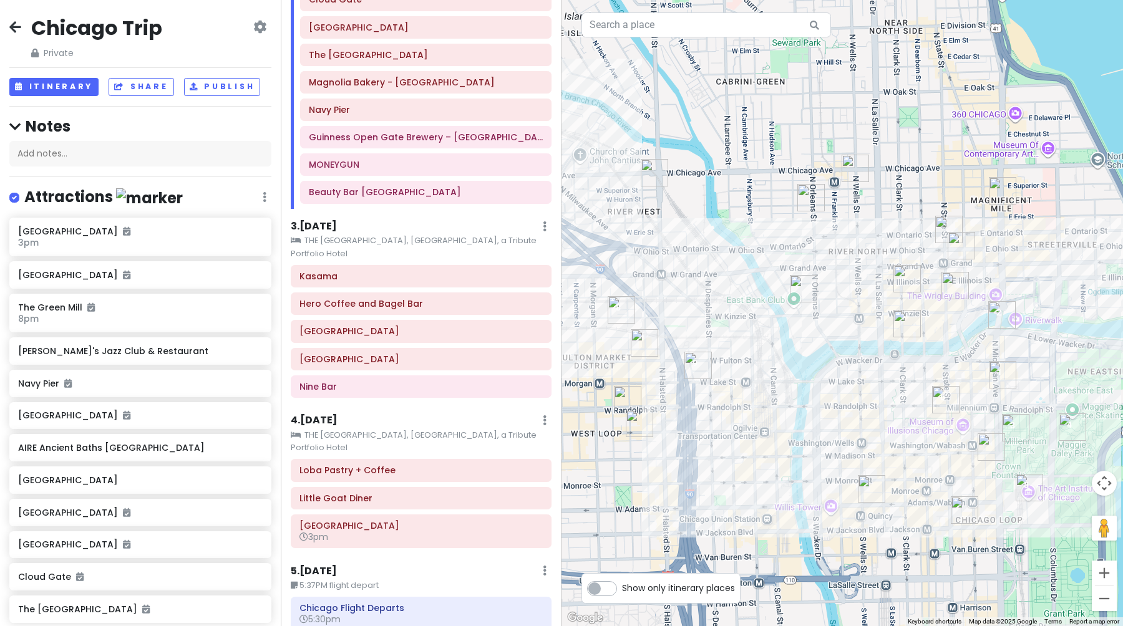
click at [898, 283] on img "Three Dots and a Dash" at bounding box center [906, 278] width 27 height 27
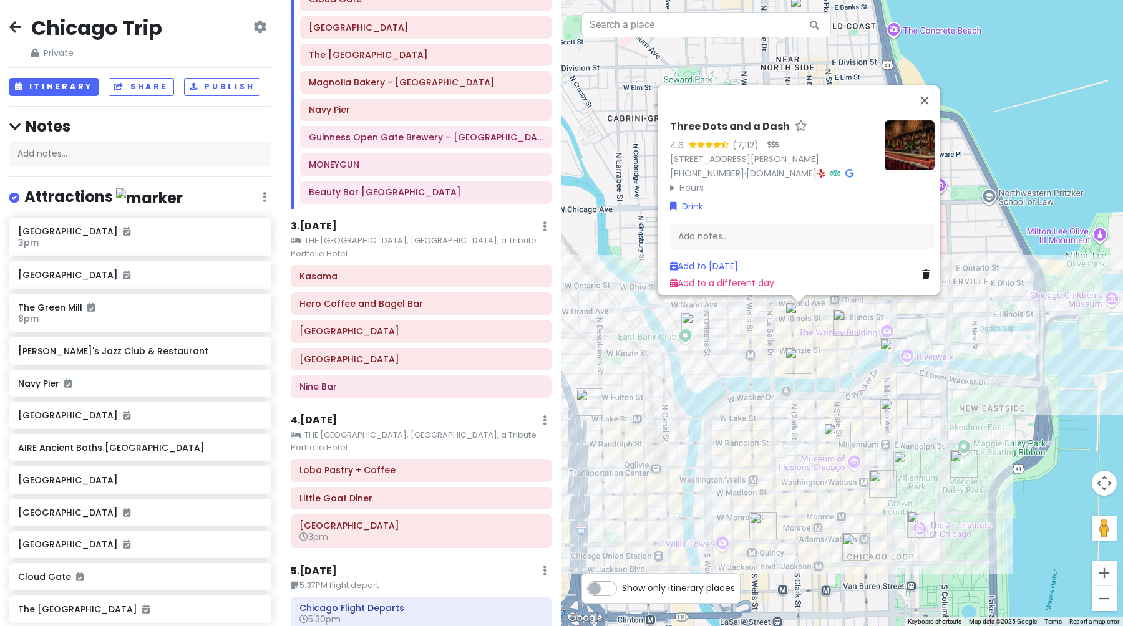
drag, startPoint x: 866, startPoint y: 388, endPoint x: 752, endPoint y: 415, distance: 118.0
click at [752, 415] on div "Three Dots and a Dash 4.6 (7,112) · [STREET_ADDRESS][PERSON_NAME] [PHONE_NUMBER…" at bounding box center [841, 313] width 561 height 626
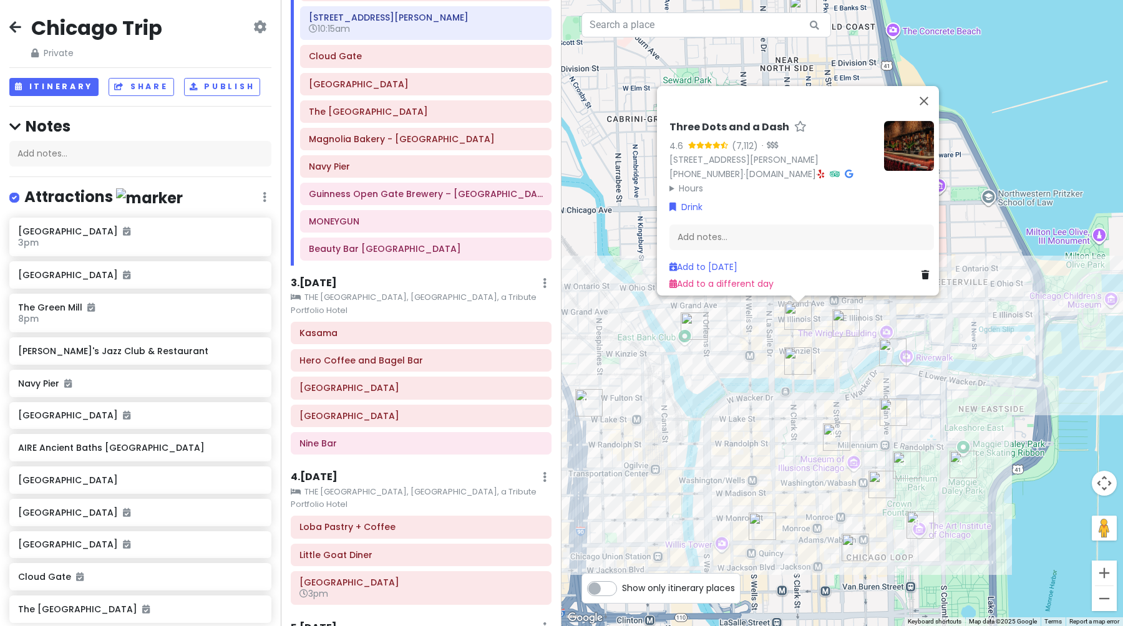
scroll to position [345, 0]
click at [843, 328] on img "Andy's Jazz Club & Restaurant" at bounding box center [845, 322] width 27 height 27
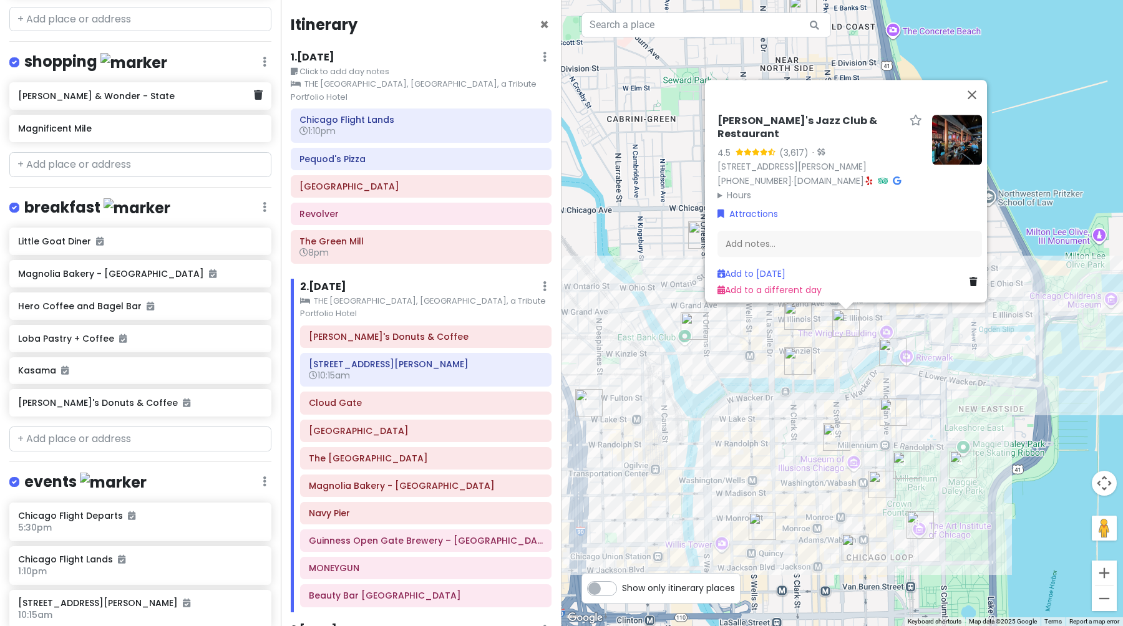
scroll to position [1526, 0]
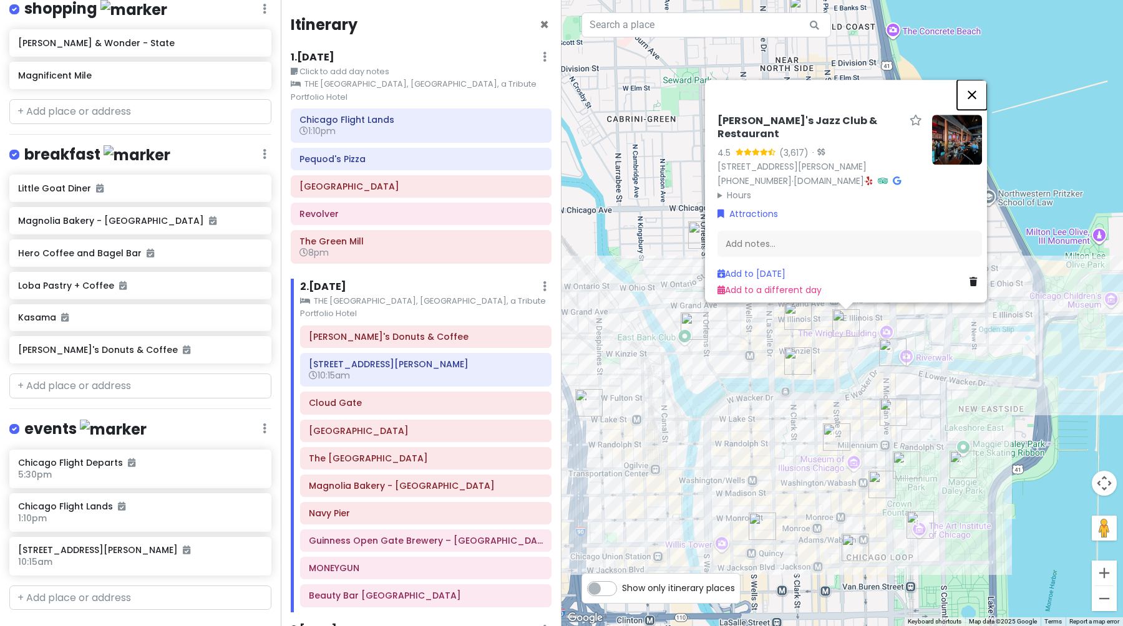
click at [982, 91] on button "Close" at bounding box center [972, 95] width 30 height 30
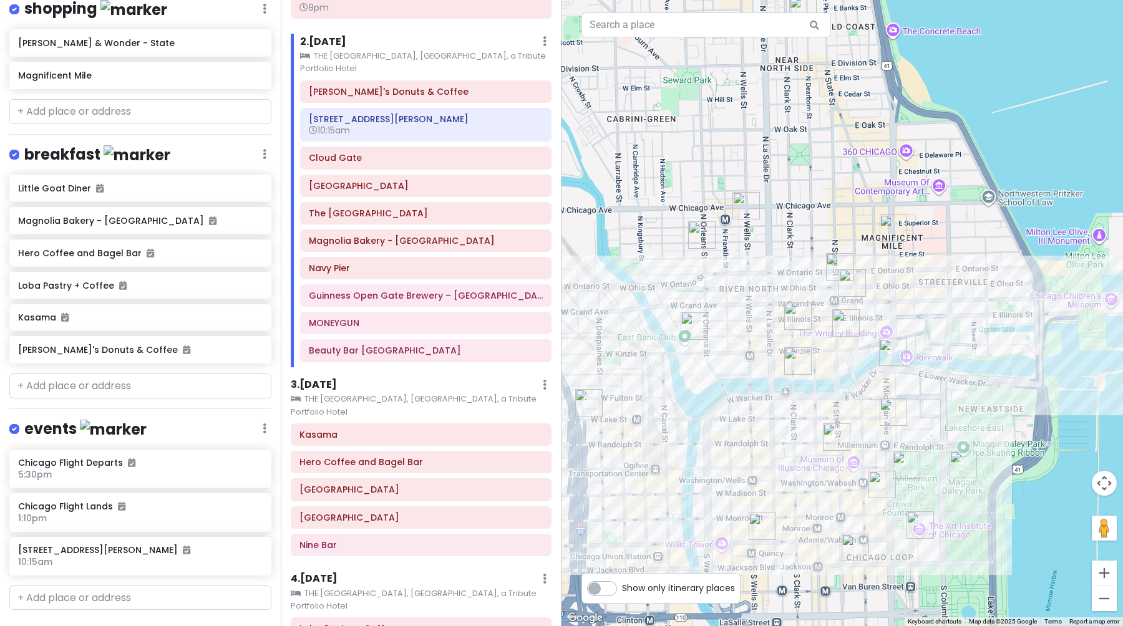
scroll to position [0, 0]
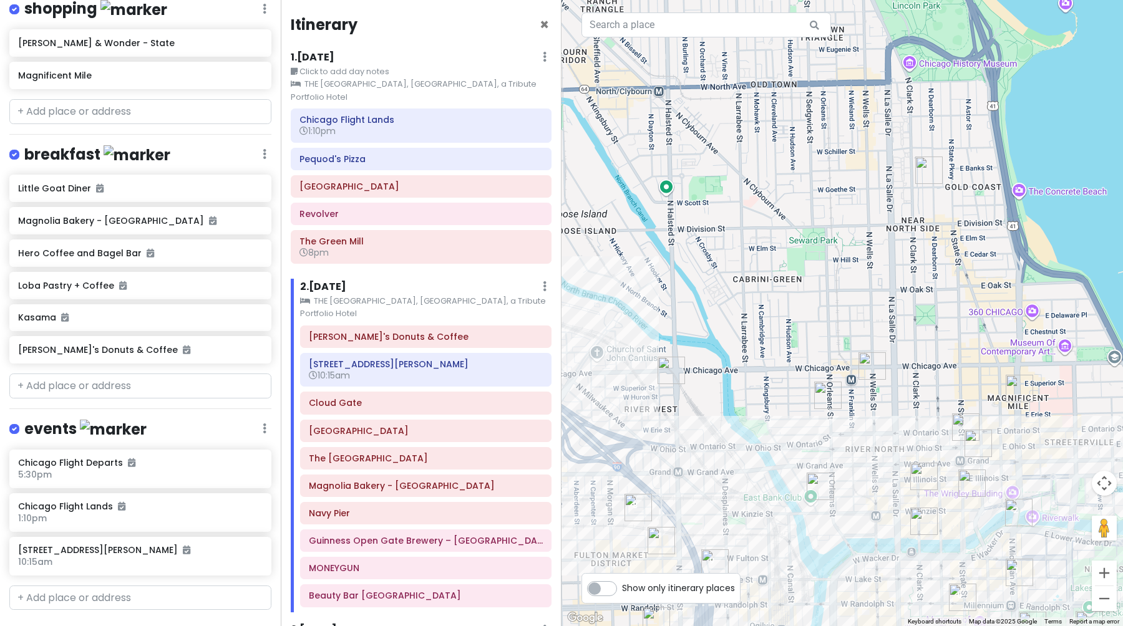
drag, startPoint x: 758, startPoint y: 211, endPoint x: 885, endPoint y: 388, distance: 217.8
click at [888, 384] on div "To navigate, press the arrow keys." at bounding box center [841, 313] width 561 height 626
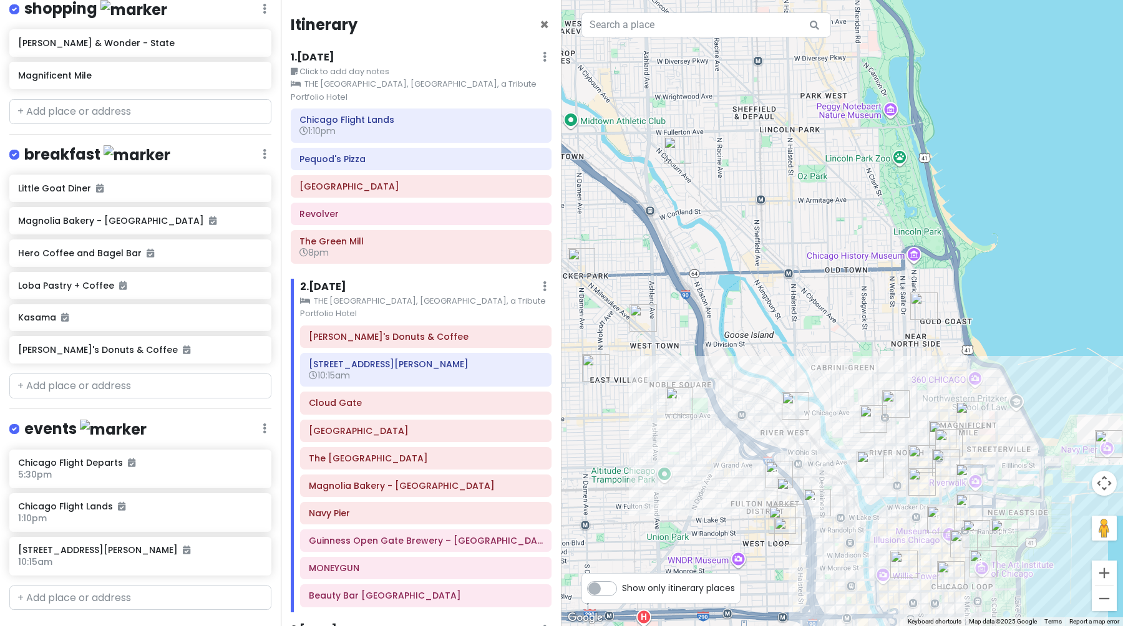
drag, startPoint x: 762, startPoint y: 336, endPoint x: 885, endPoint y: 415, distance: 145.7
click at [885, 412] on div "To navigate, press the arrow keys." at bounding box center [841, 313] width 561 height 626
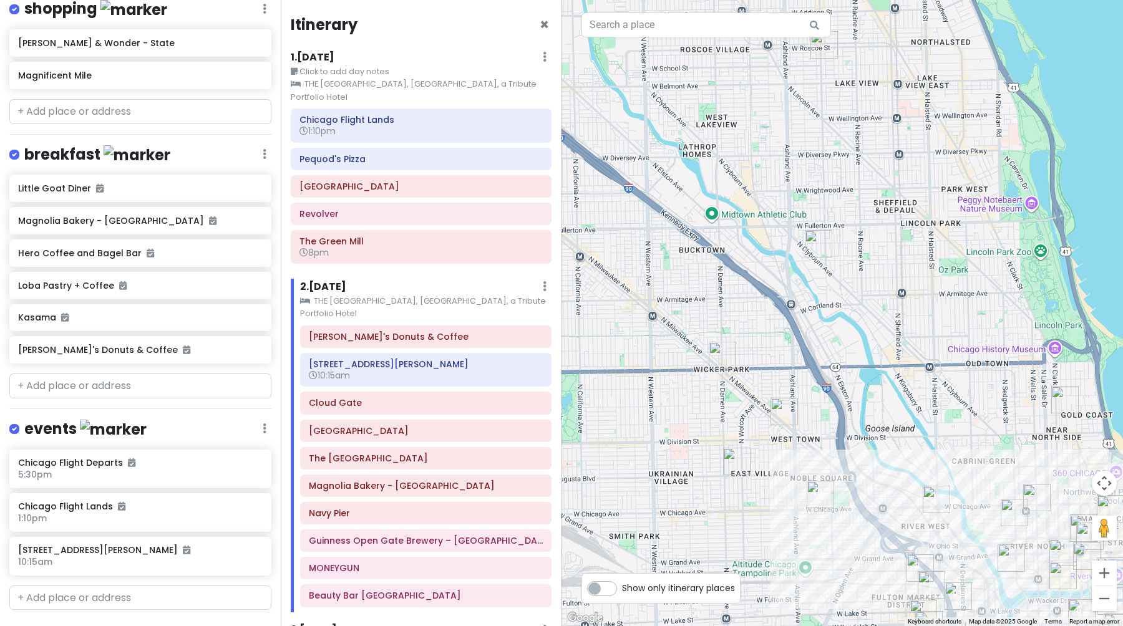
click at [803, 254] on div at bounding box center [841, 313] width 561 height 626
click at [818, 246] on img "Pequod's Pizza" at bounding box center [818, 243] width 27 height 27
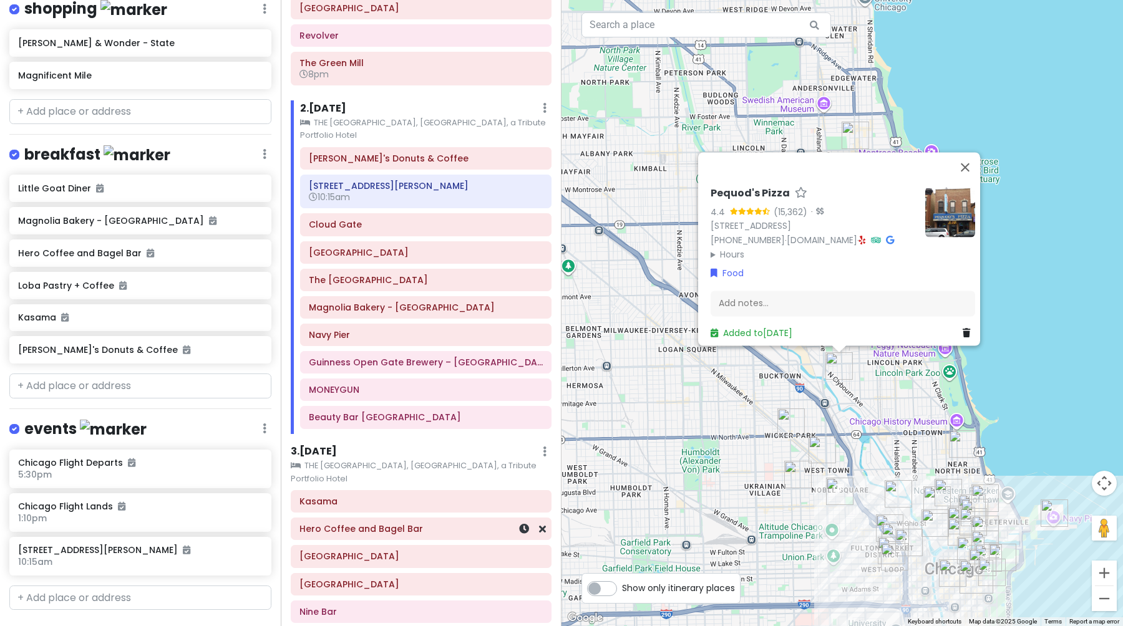
scroll to position [208, 0]
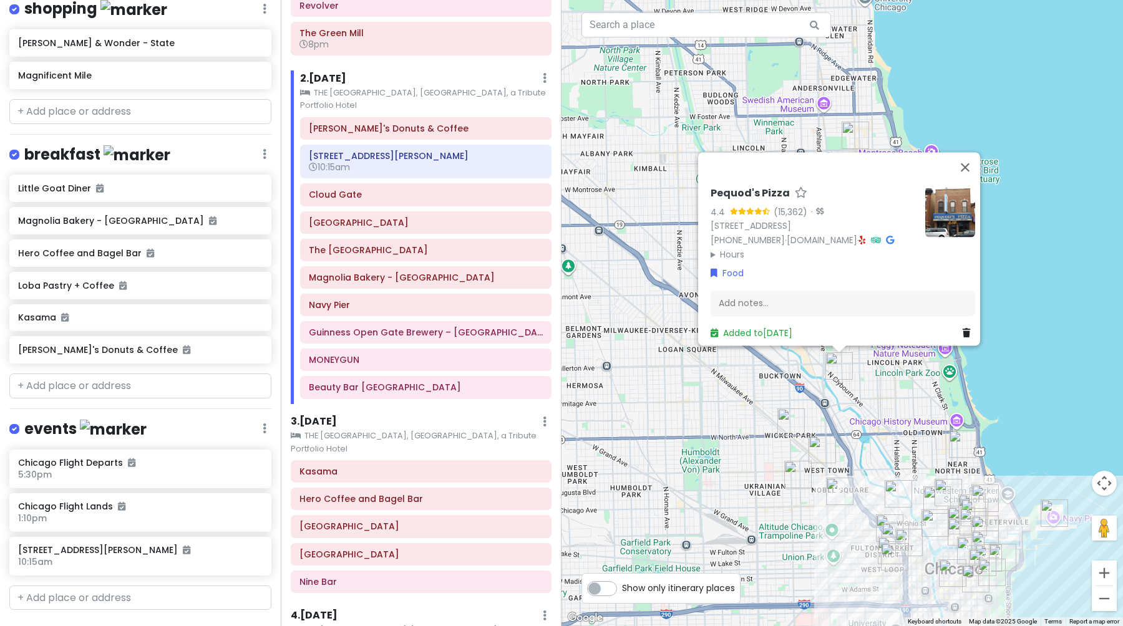
drag, startPoint x: 858, startPoint y: 485, endPoint x: 722, endPoint y: 465, distance: 136.8
click at [722, 465] on div "Pequod's Pizza 4.4 (15,362) · [STREET_ADDRESS] [PHONE_NUMBER] · [DOMAIN_NAME] ·…" at bounding box center [841, 313] width 561 height 626
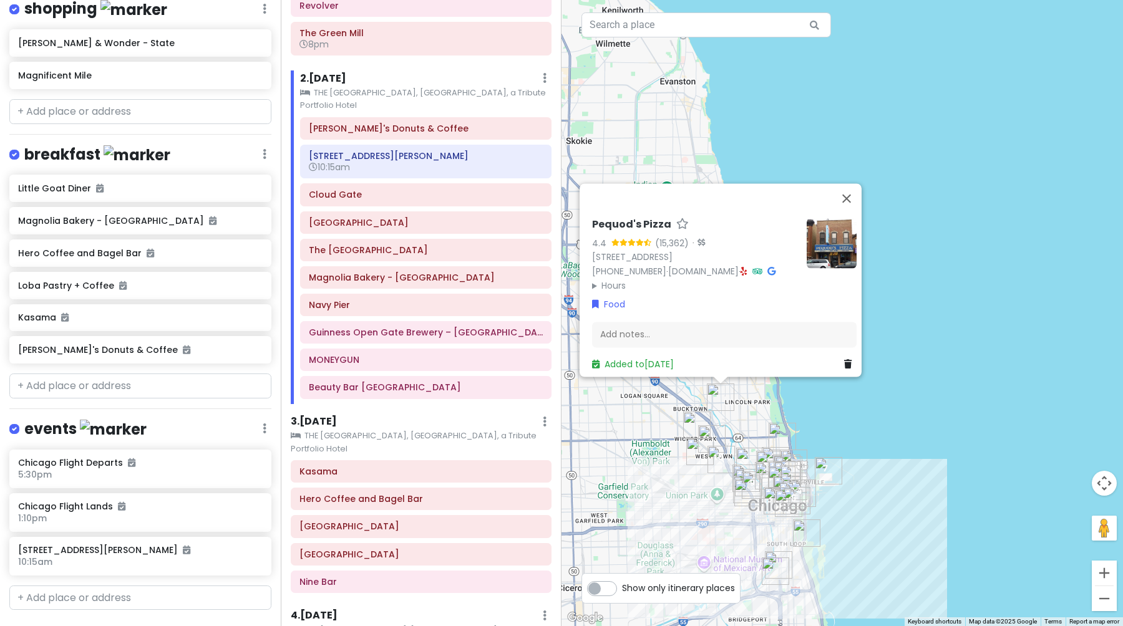
click at [673, 493] on div "Pequod's Pizza 4.4 (15,362) · [STREET_ADDRESS] [PHONE_NUMBER] · [DOMAIN_NAME] ·…" at bounding box center [841, 313] width 561 height 626
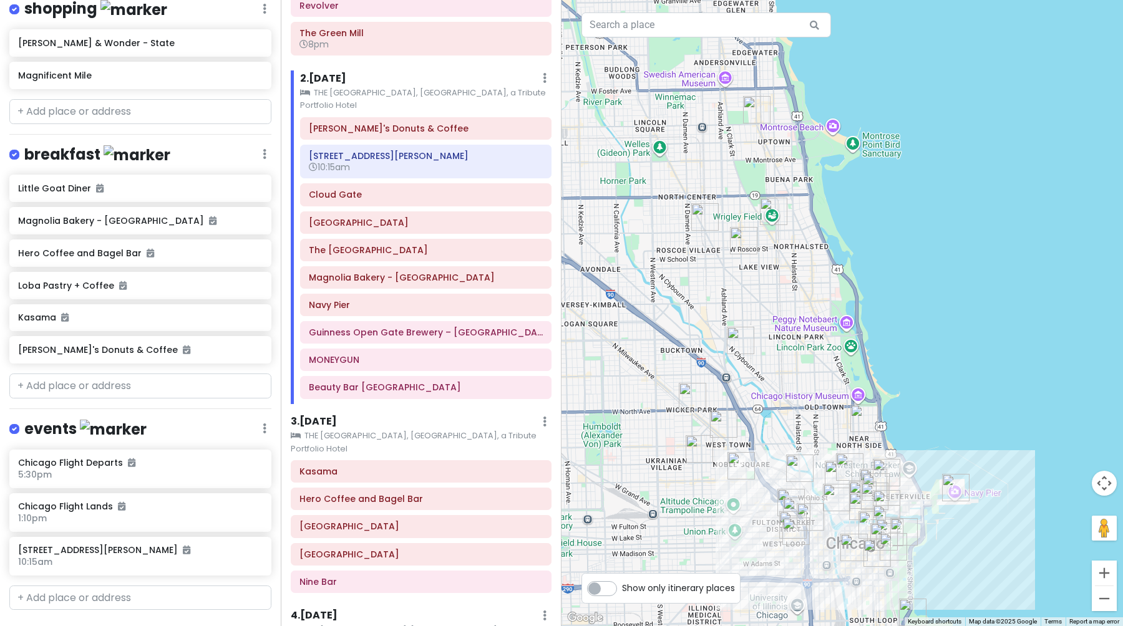
click at [734, 465] on img "Beauty Bar Chicago" at bounding box center [740, 465] width 27 height 27
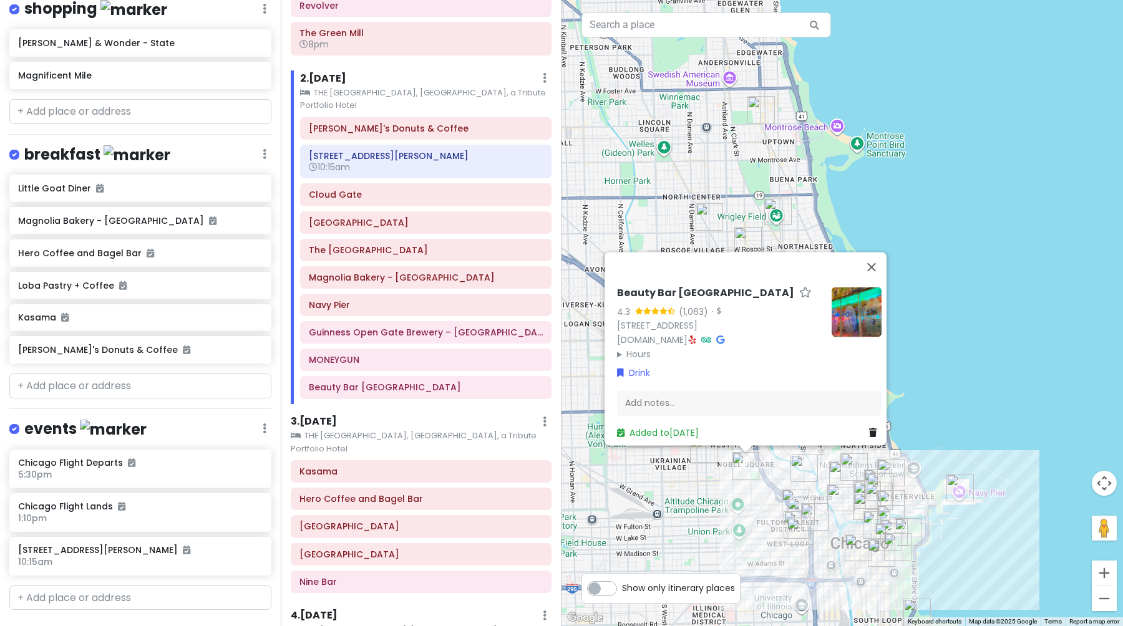
click at [694, 524] on div "Beauty Bar Chicago 4.3 (1,063) · [STREET_ADDRESS] [DOMAIN_NAME] · Hours [DATE] …" at bounding box center [841, 313] width 561 height 626
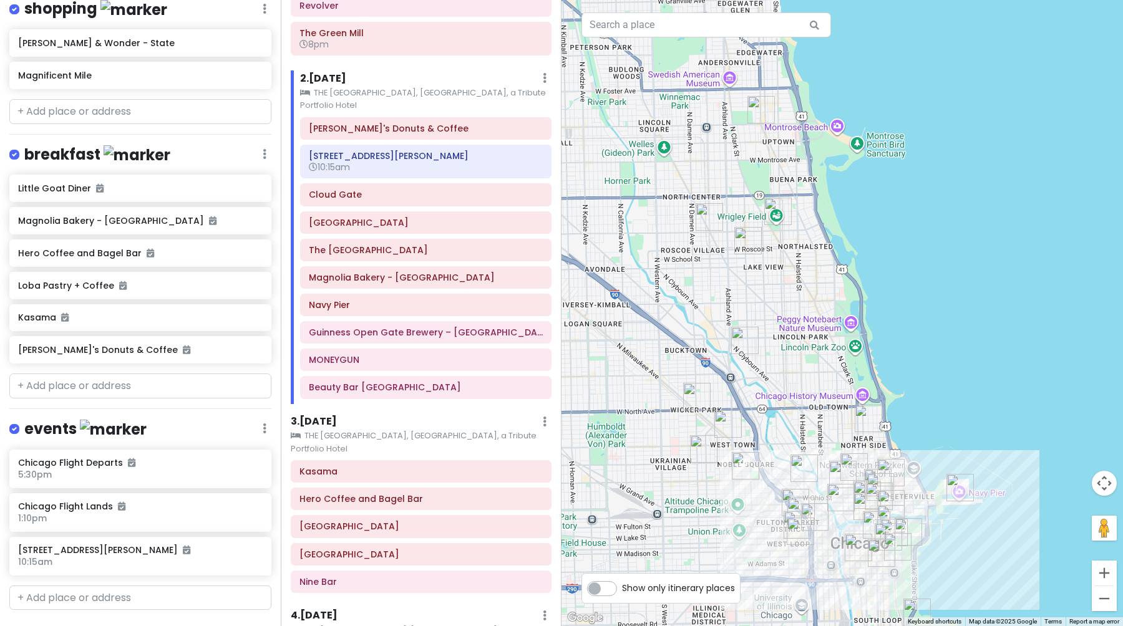
click at [725, 429] on img "Revolver" at bounding box center [727, 423] width 27 height 27
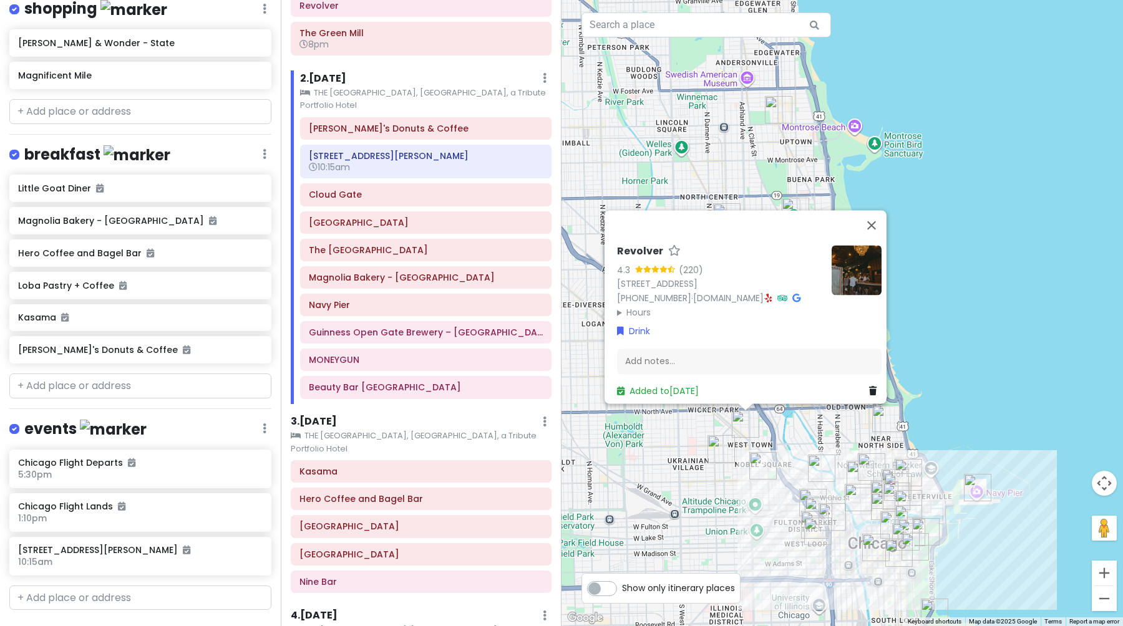
click at [696, 495] on div "Revolver 4.3 (220) [STREET_ADDRESS] [PHONE_NUMBER] · [DOMAIN_NAME] · Hours [DAT…" at bounding box center [841, 313] width 561 height 626
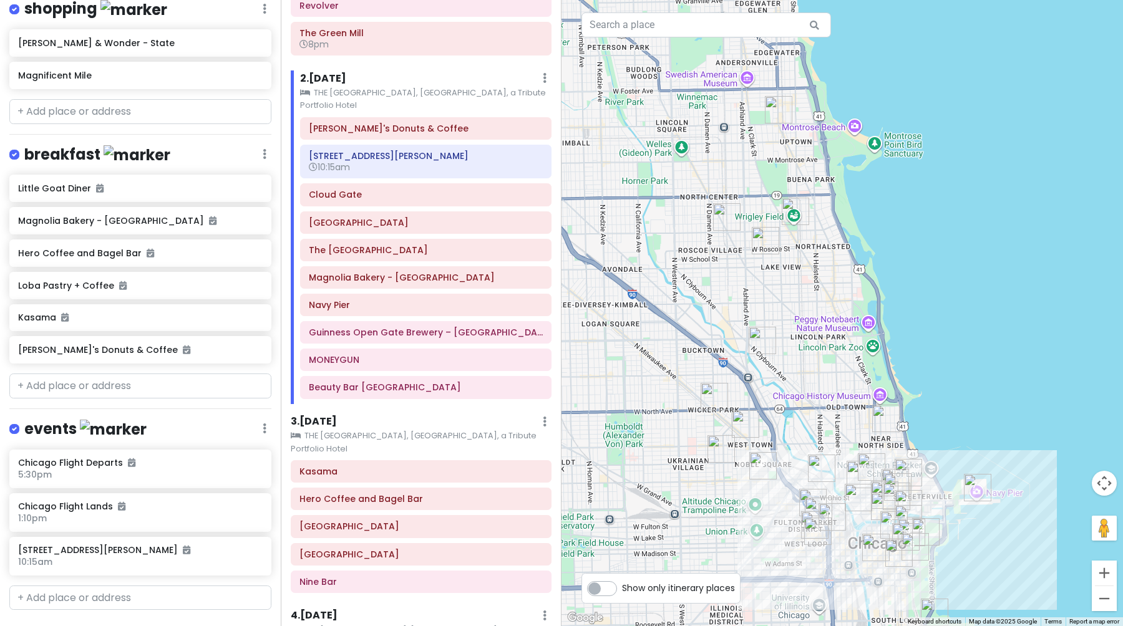
click at [712, 394] on img "Wicker Park" at bounding box center [713, 396] width 27 height 27
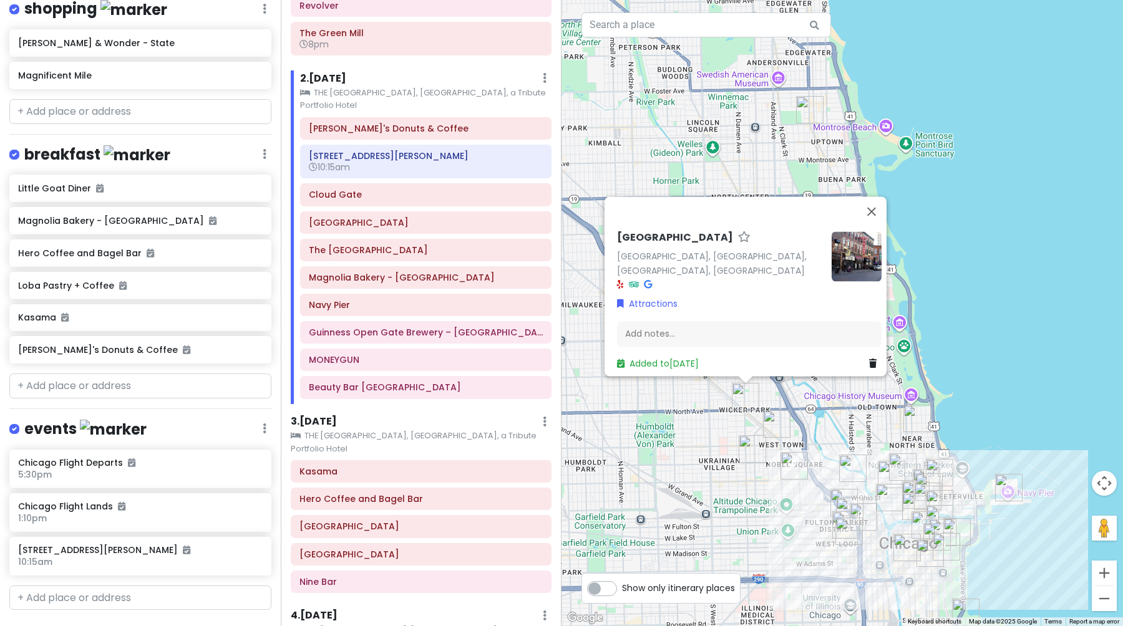
click at [707, 452] on div "[GEOGRAPHIC_DATA], [GEOGRAPHIC_DATA], [GEOGRAPHIC_DATA], [GEOGRAPHIC_DATA] Attr…" at bounding box center [841, 313] width 561 height 626
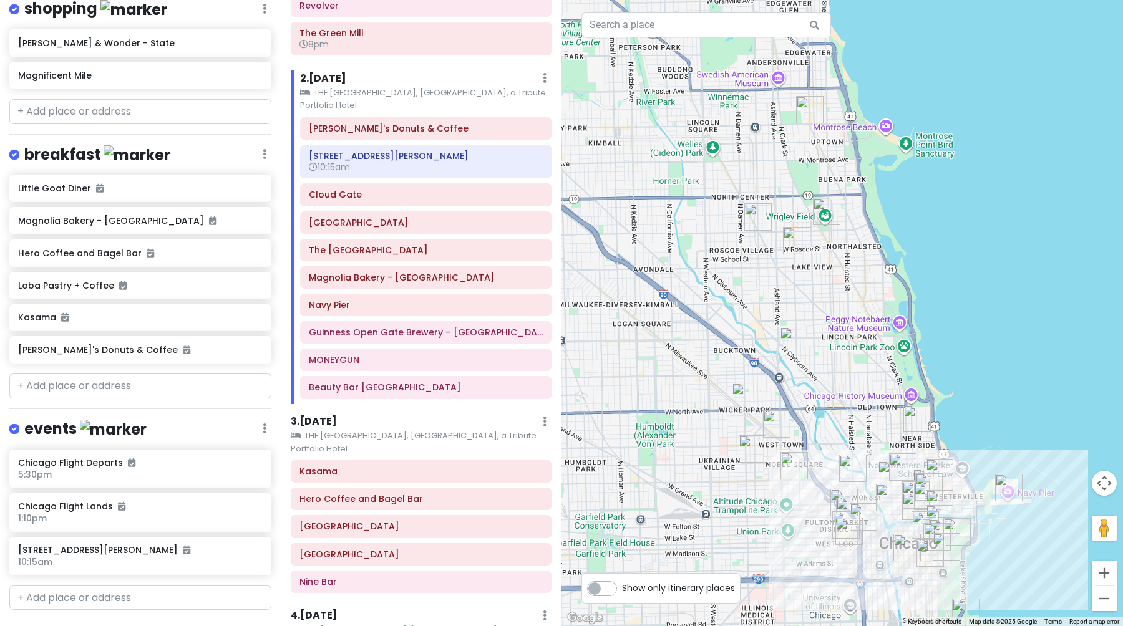
click at [793, 342] on img "Pequod's Pizza" at bounding box center [793, 340] width 27 height 27
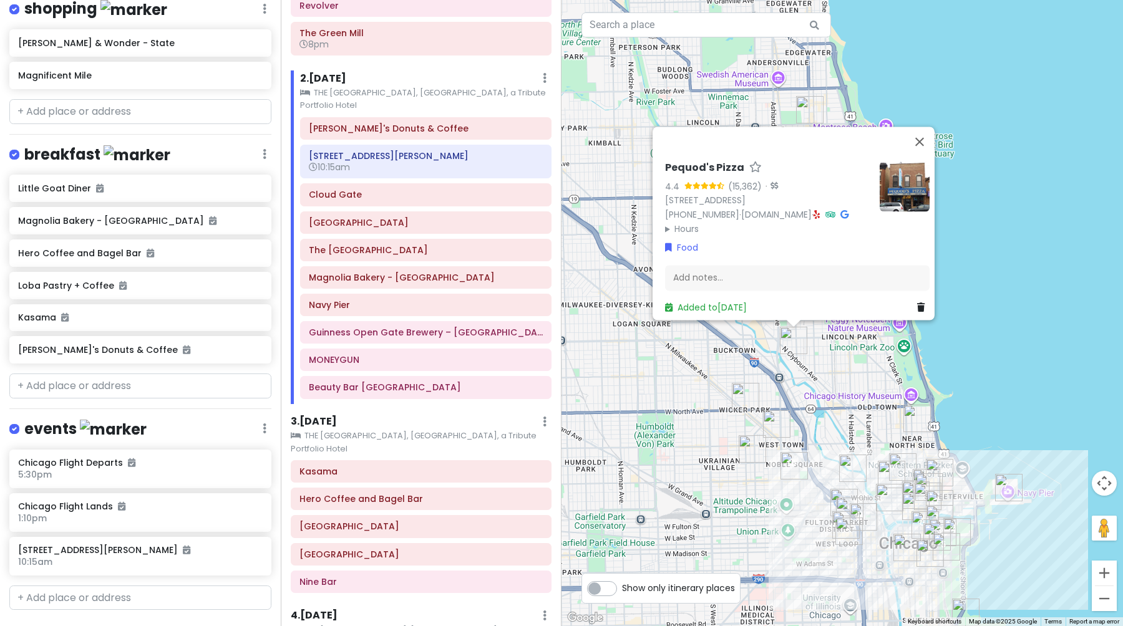
click at [748, 452] on img "Kasama" at bounding box center [752, 448] width 27 height 27
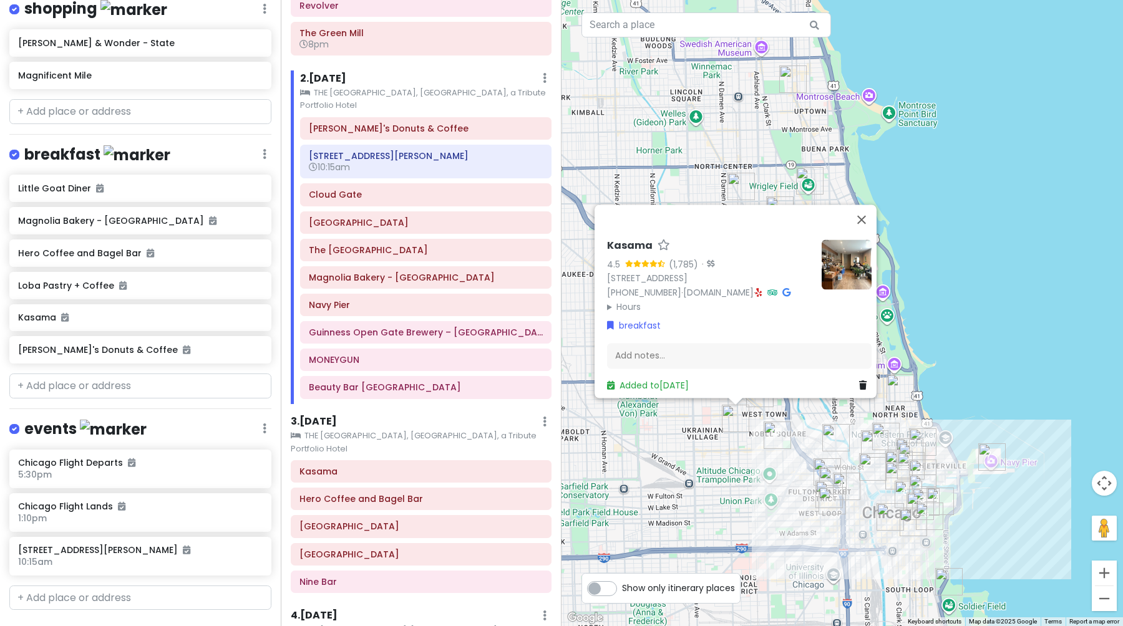
drag, startPoint x: 762, startPoint y: 475, endPoint x: 734, endPoint y: 421, distance: 60.5
click at [734, 421] on div "Kasama 4.5 (1,785) · [STREET_ADDRESS] [PHONE_NUMBER] · [DOMAIN_NAME] · Hours [D…" at bounding box center [841, 313] width 561 height 626
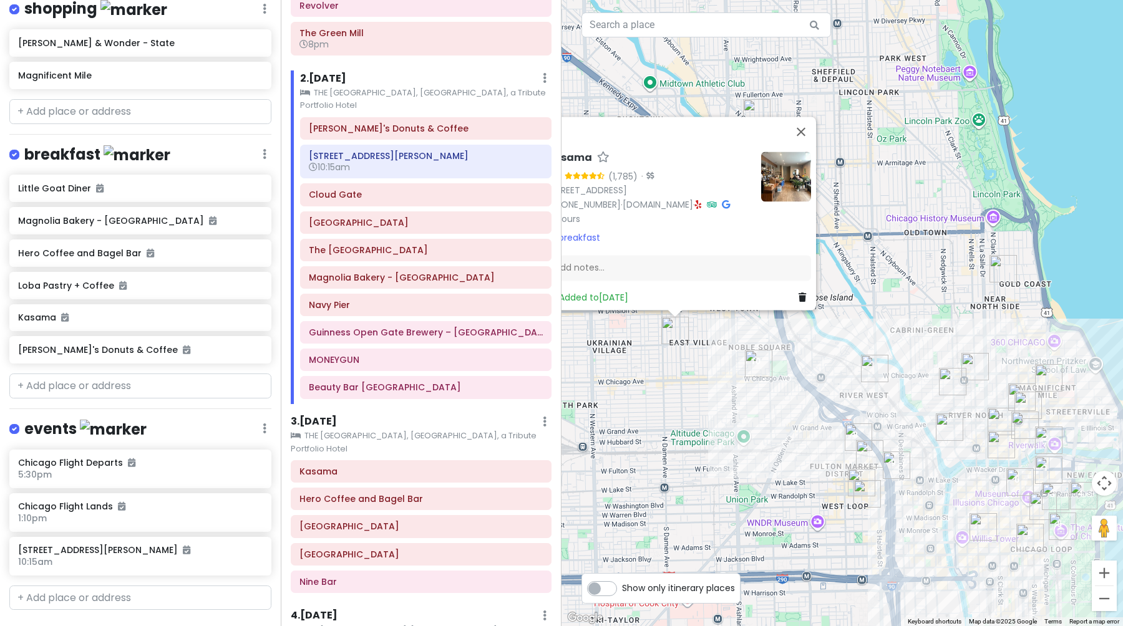
drag, startPoint x: 810, startPoint y: 493, endPoint x: 746, endPoint y: 376, distance: 133.4
click at [746, 376] on div "Kasama 4.5 (1,785) · [STREET_ADDRESS] [PHONE_NUMBER] · [DOMAIN_NAME] · Hours [D…" at bounding box center [841, 313] width 561 height 626
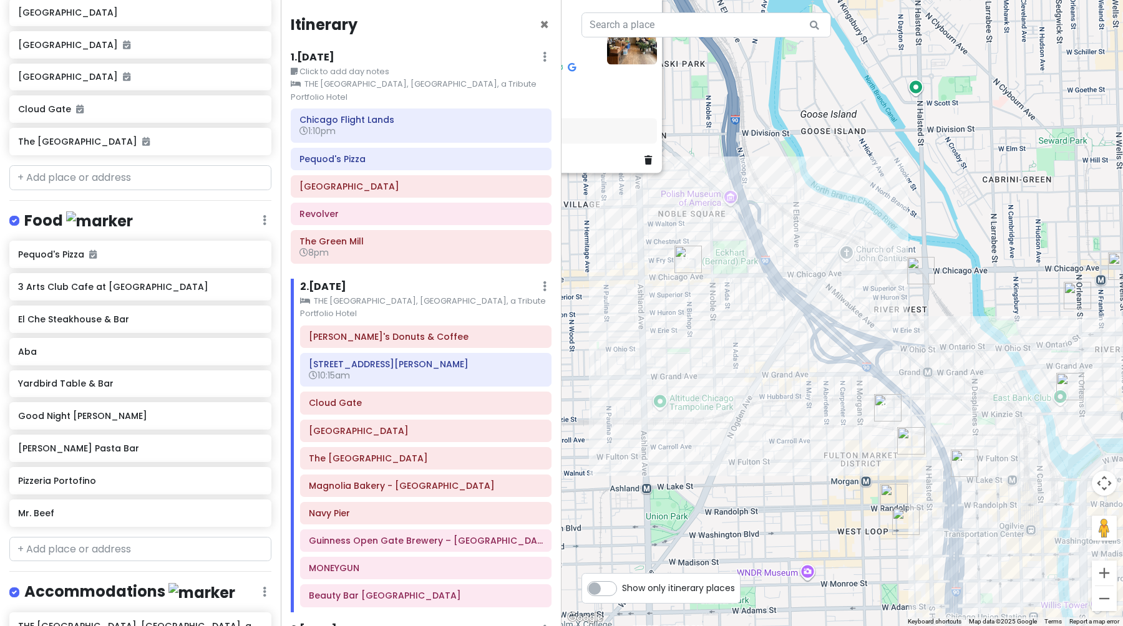
scroll to position [483, 0]
